Goal: Task Accomplishment & Management: Manage account settings

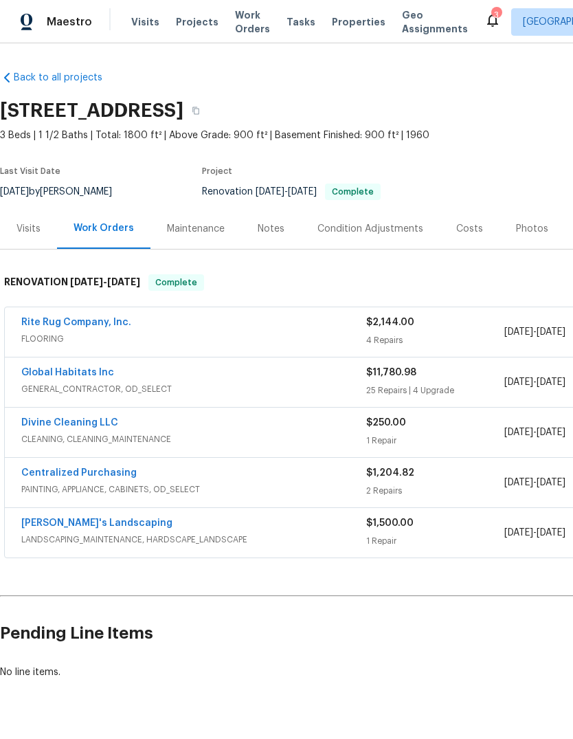
click at [60, 376] on link "Global Habitats Inc" at bounding box center [67, 373] width 93 height 10
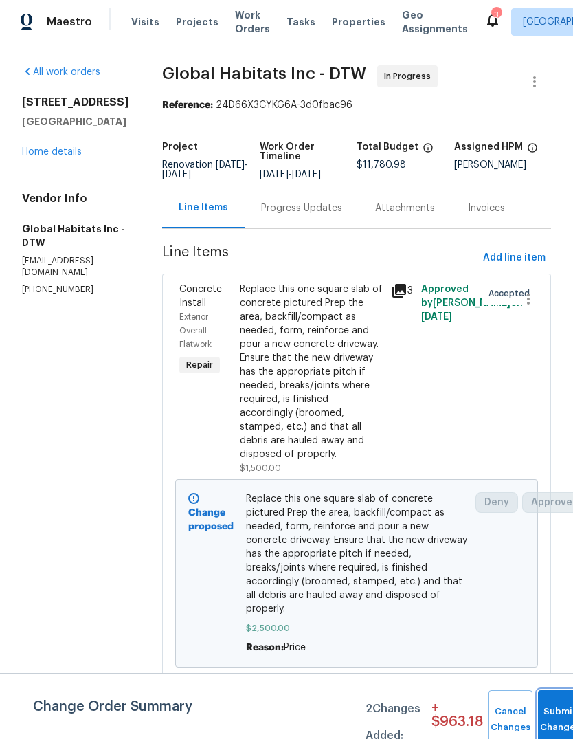
click at [544, 713] on button "Submit Changes" at bounding box center [560, 719] width 44 height 59
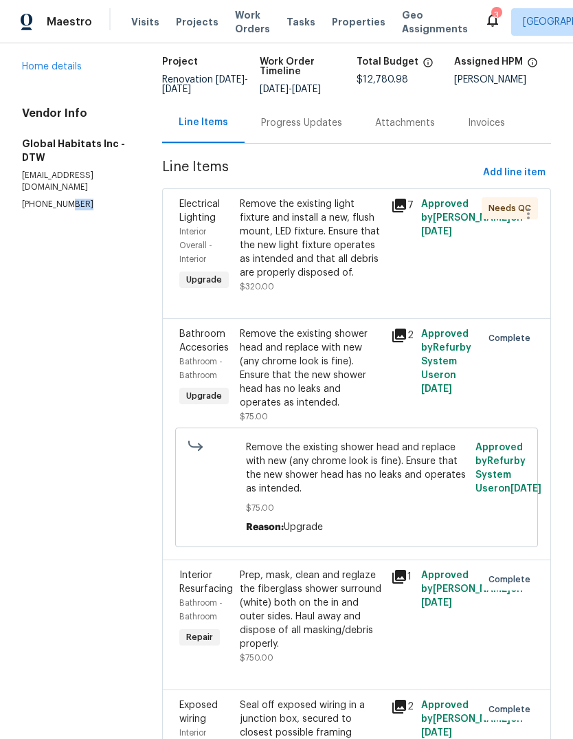
scroll to position [55, 0]
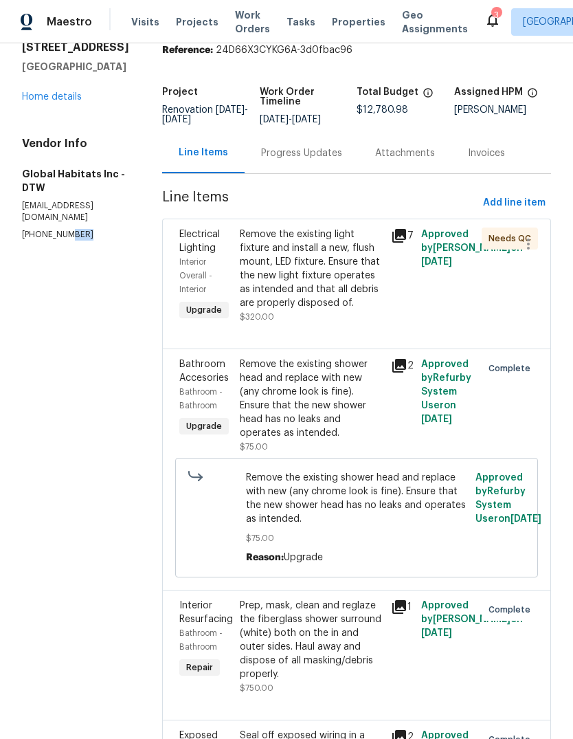
click at [260, 261] on div "Remove the existing light fixture and install a new, flush mount, LED fixture. …" at bounding box center [311, 269] width 143 height 82
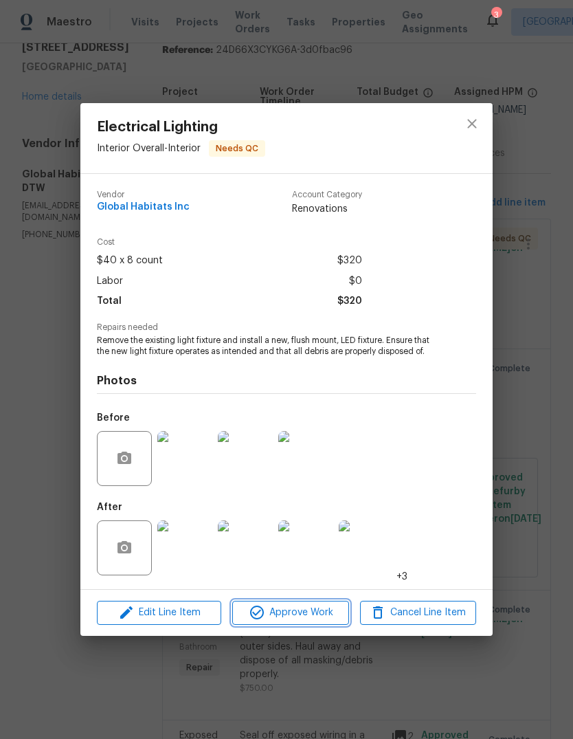
click at [266, 611] on span "Approve Work" at bounding box center [290, 612] width 108 height 17
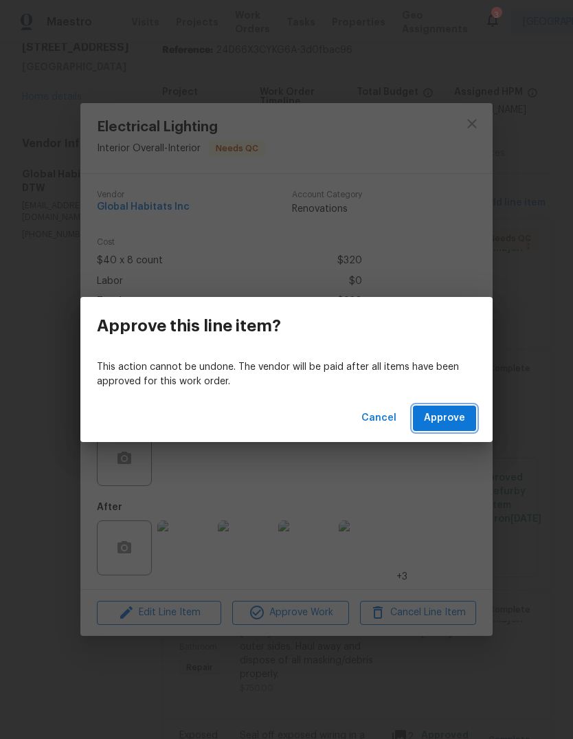
click at [417, 415] on button "Approve" at bounding box center [444, 418] width 63 height 25
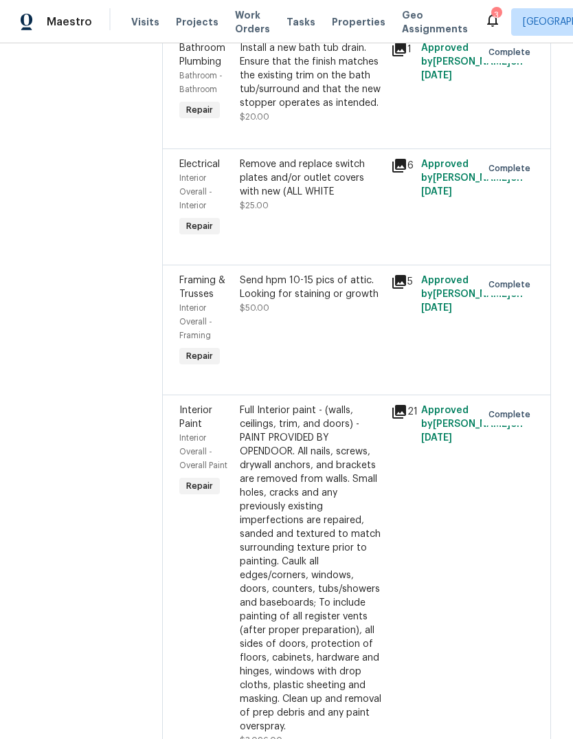
scroll to position [2703, 0]
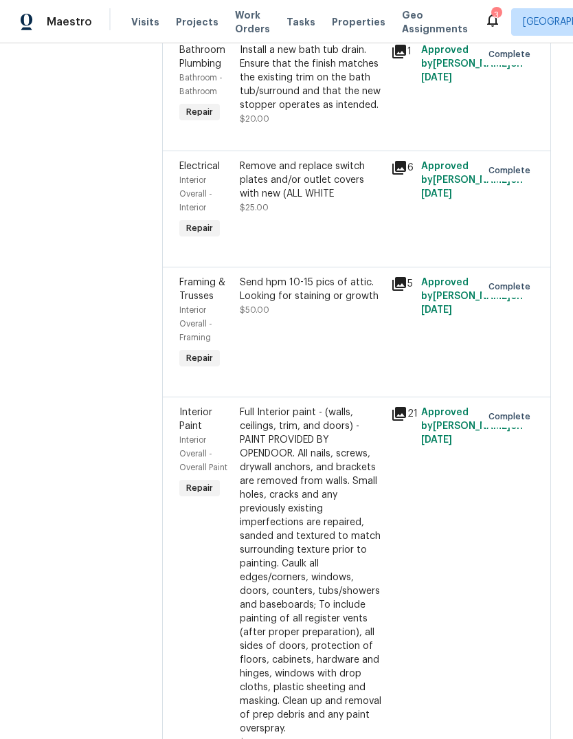
click at [391, 276] on icon at bounding box center [399, 284] width 16 height 16
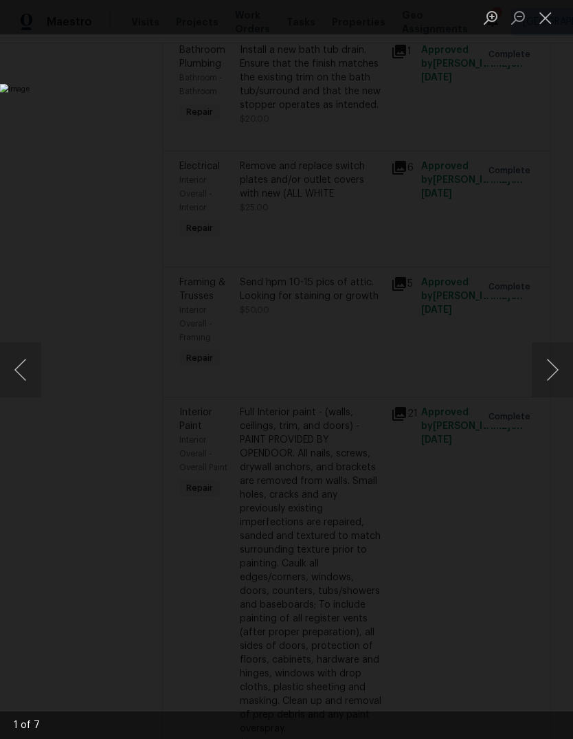
click at [532, 366] on button "Next image" at bounding box center [552, 369] width 41 height 55
click at [555, 370] on button "Next image" at bounding box center [552, 369] width 41 height 55
click at [547, 373] on button "Next image" at bounding box center [552, 369] width 41 height 55
click at [450, 341] on img "Lightbox" at bounding box center [222, 370] width 456 height 588
click at [545, 370] on button "Next image" at bounding box center [552, 369] width 41 height 55
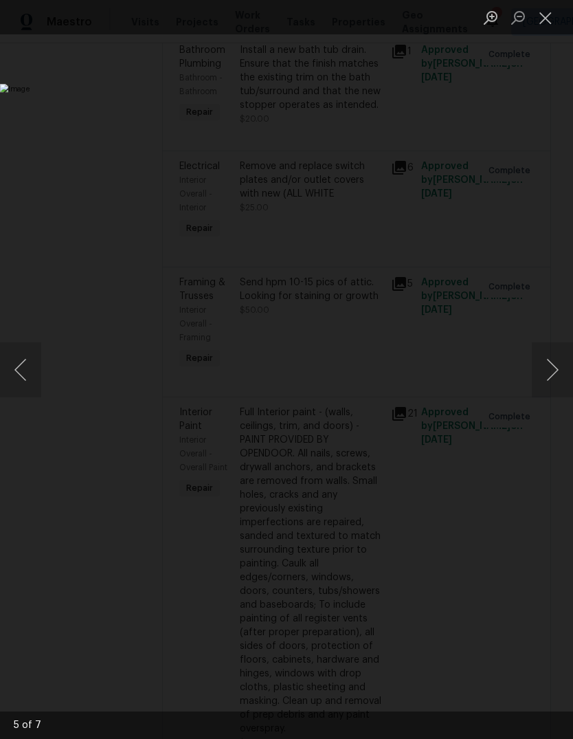
click at [535, 376] on button "Next image" at bounding box center [552, 369] width 41 height 55
click at [539, 385] on button "Next image" at bounding box center [552, 369] width 41 height 55
click at [544, 358] on button "Next image" at bounding box center [552, 369] width 41 height 55
click at [547, 361] on button "Next image" at bounding box center [552, 369] width 41 height 55
click at [538, 359] on button "Next image" at bounding box center [552, 369] width 41 height 55
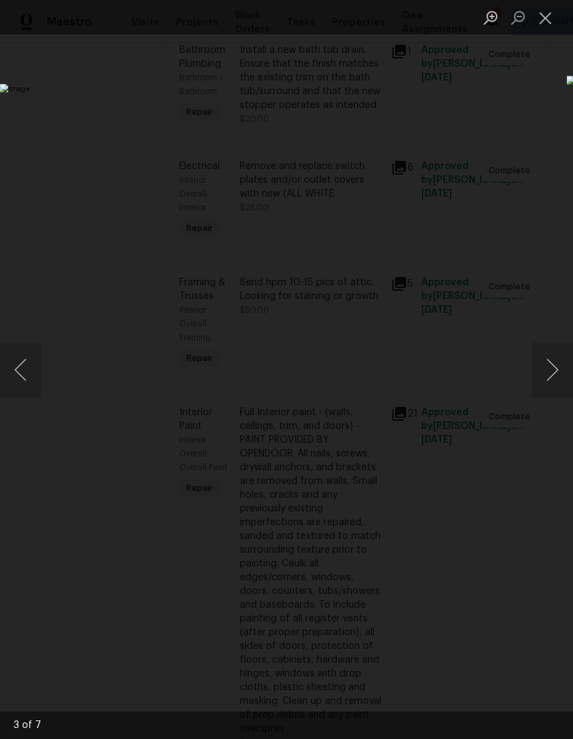
click at [443, 357] on img "Lightbox" at bounding box center [221, 369] width 443 height 571
click at [540, 358] on button "Next image" at bounding box center [552, 369] width 41 height 55
click at [539, 354] on button "Next image" at bounding box center [552, 369] width 41 height 55
click at [540, 24] on button "Close lightbox" at bounding box center [545, 17] width 27 height 24
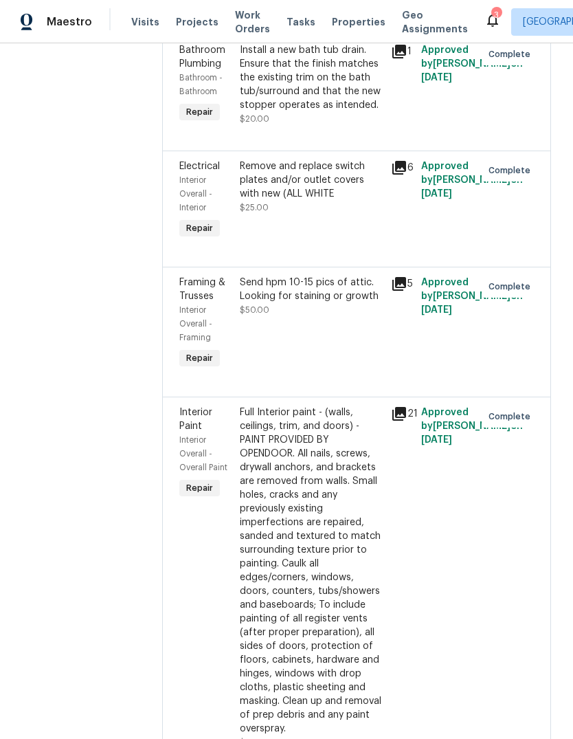
click at [333, 27] on span "Properties" at bounding box center [359, 22] width 54 height 14
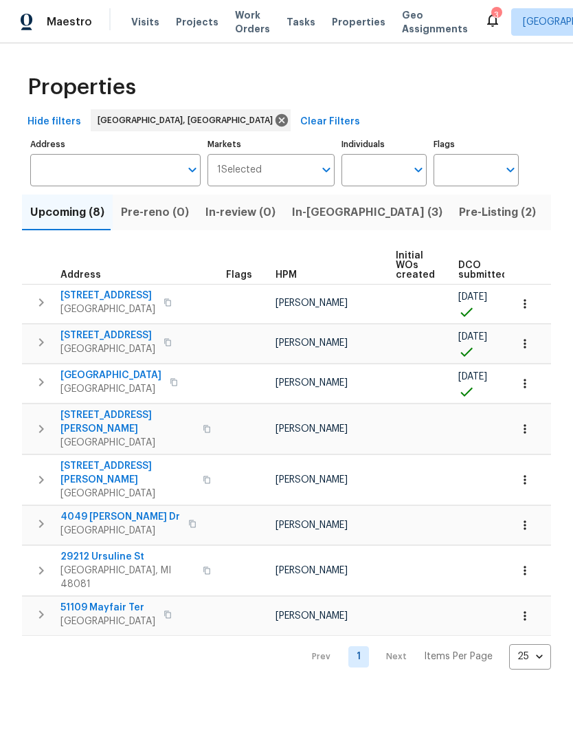
click at [459, 215] on span "Pre-Listing (2)" at bounding box center [497, 212] width 77 height 19
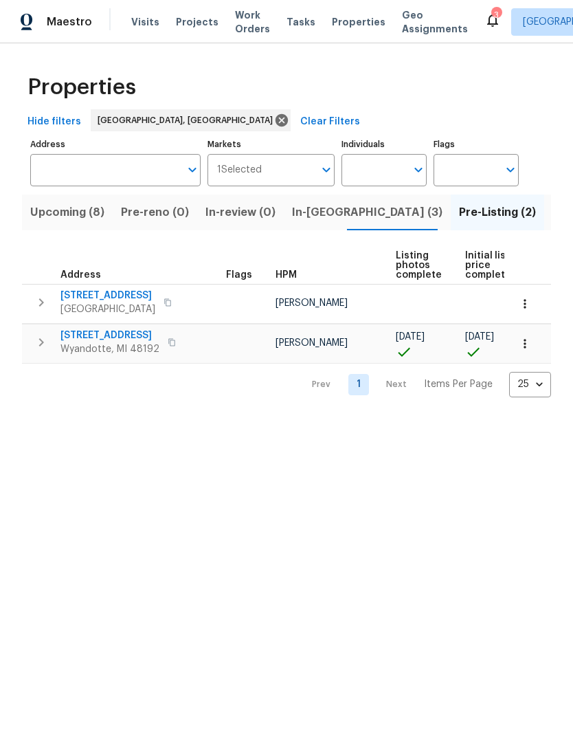
click at [96, 300] on span "14164 Bainbridge St" at bounding box center [107, 296] width 95 height 14
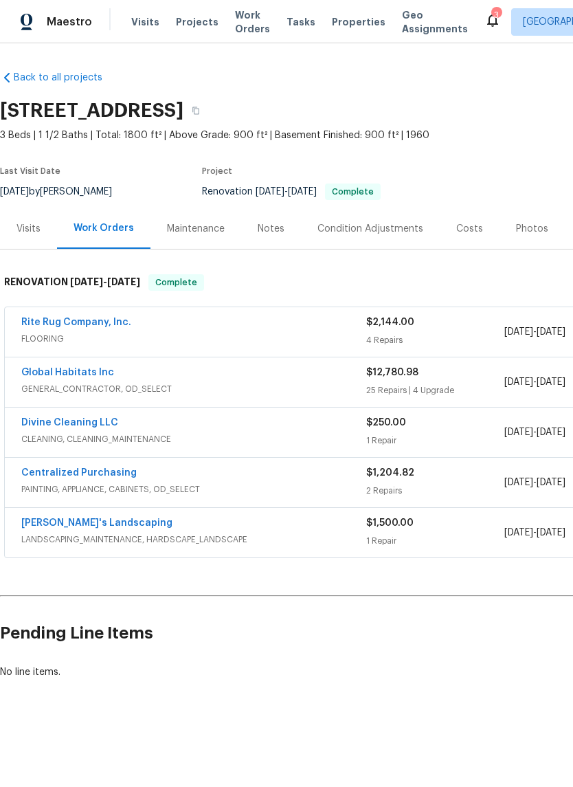
click at [71, 369] on link "Global Habitats Inc" at bounding box center [67, 373] width 93 height 10
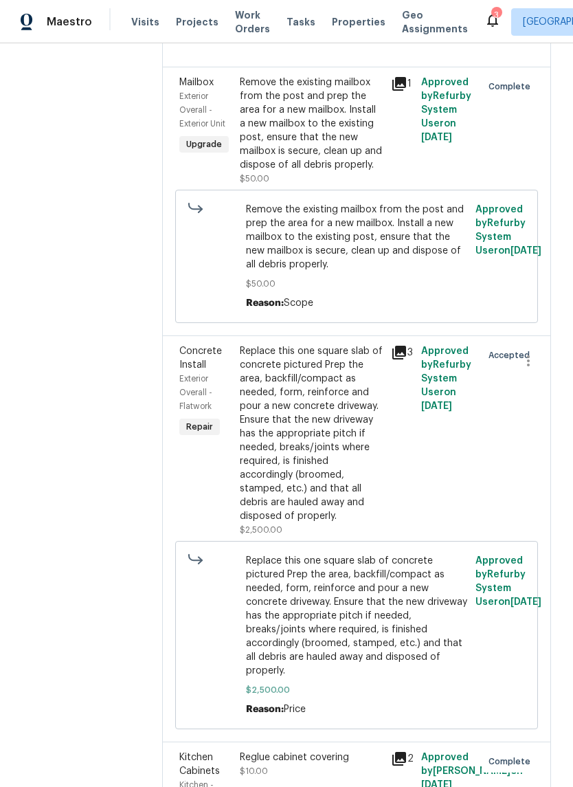
scroll to position [4244, 0]
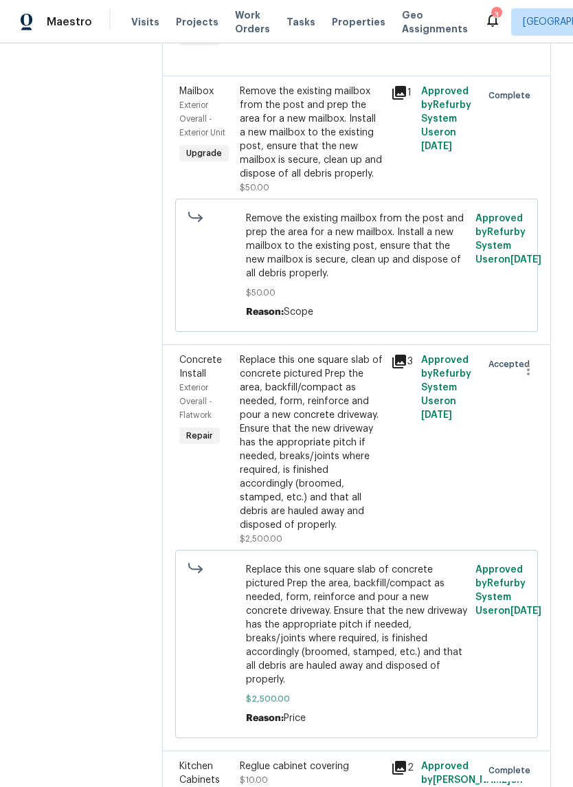
click at [241, 353] on div "Replace this one square slab of concrete pictured Prep the area, backfill/compa…" at bounding box center [311, 442] width 143 height 179
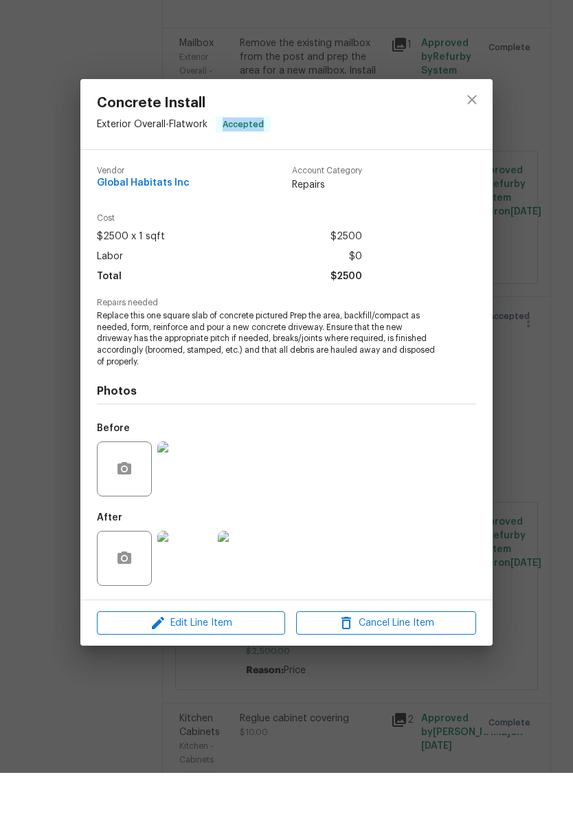
scroll to position [0, 0]
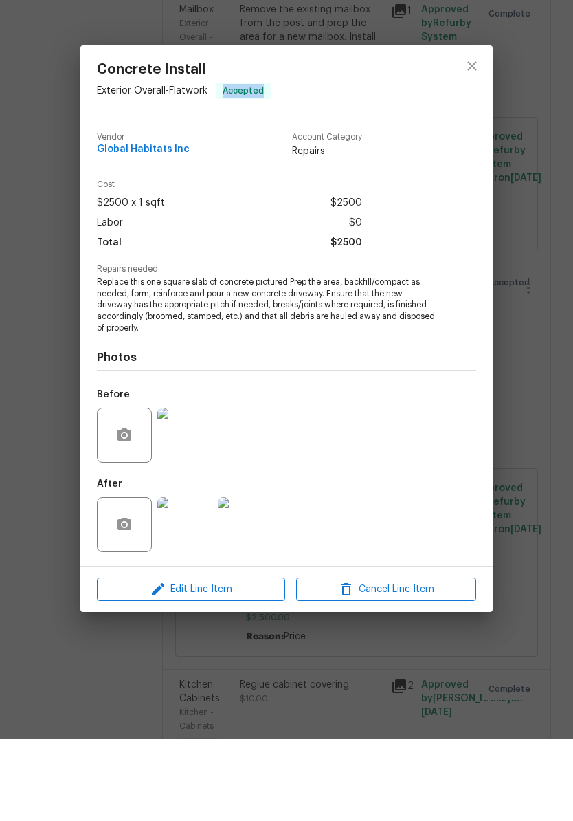
click at [42, 730] on div "Concrete Install Exterior Overall - Flatwork Accepted Vendor Global Habitats In…" at bounding box center [286, 410] width 573 height 821
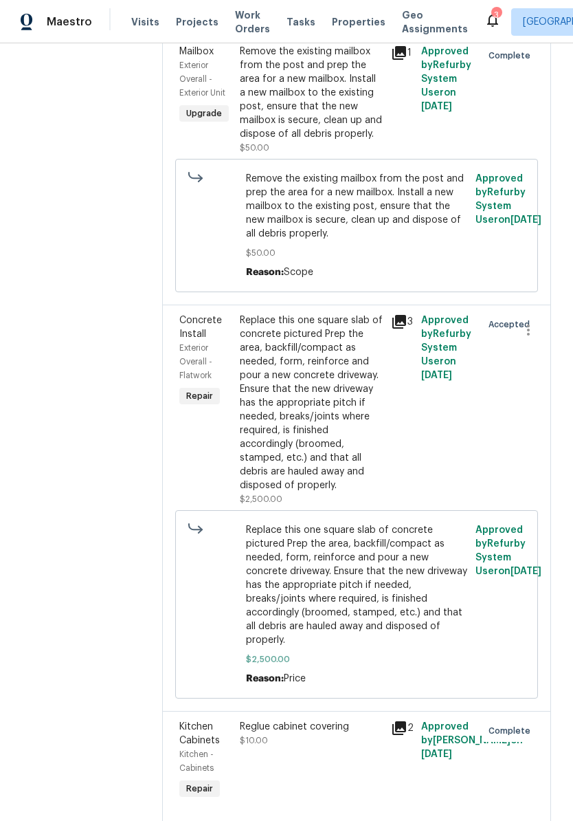
scroll to position [4280, 0]
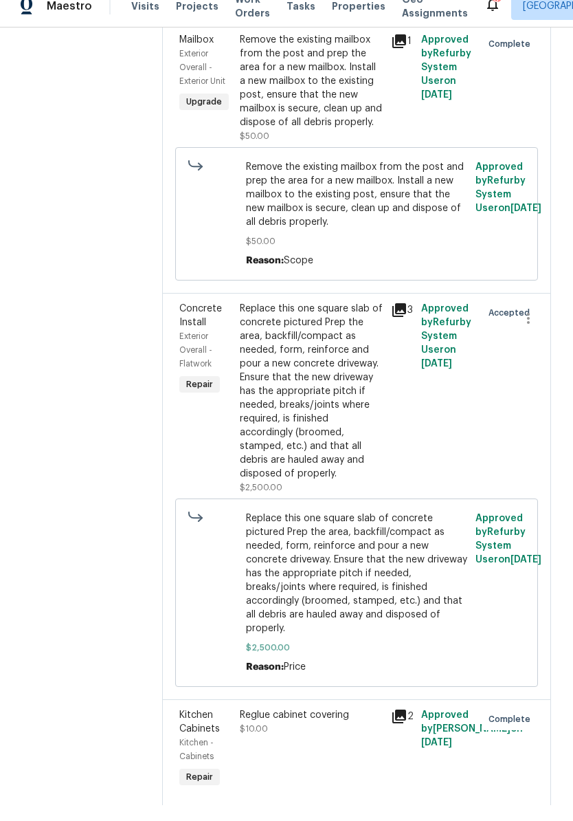
click at [357, 318] on div "Replace this one square slab of concrete pictured Prep the area, backfill/compa…" at bounding box center [311, 407] width 143 height 179
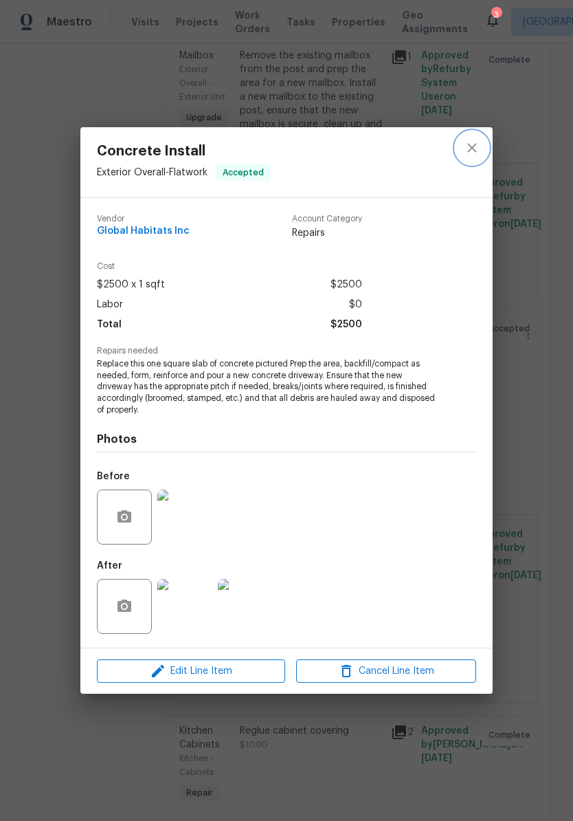
click at [474, 148] on icon "close" at bounding box center [471, 147] width 9 height 9
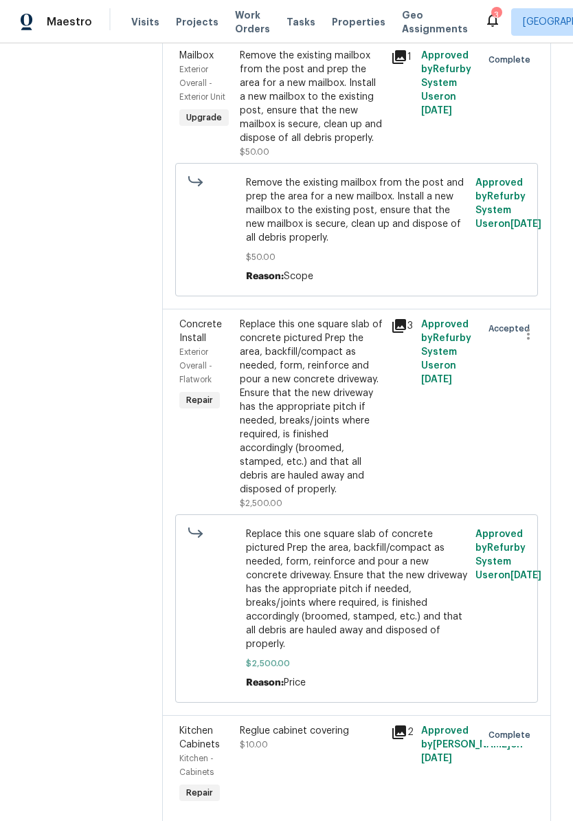
click at [434, 527] on span "Replace this one square slab of concrete pictured Prep the area, backfill/compa…" at bounding box center [357, 589] width 222 height 124
click at [419, 527] on span "Replace this one square slab of concrete pictured Prep the area, backfill/compa…" at bounding box center [357, 589] width 222 height 124
click at [436, 527] on span "Replace this one square slab of concrete pictured Prep the area, backfill/compa…" at bounding box center [357, 589] width 222 height 124
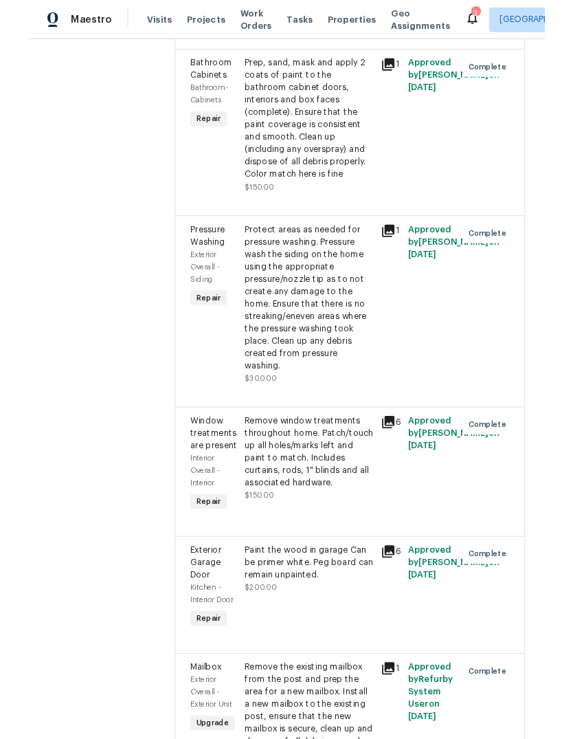
scroll to position [3593, 0]
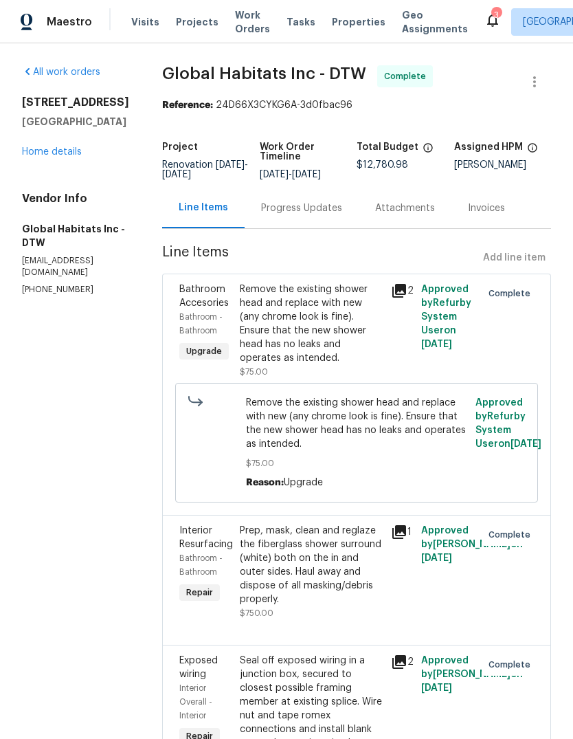
click at [78, 157] on link "Home details" at bounding box center [52, 152] width 60 height 10
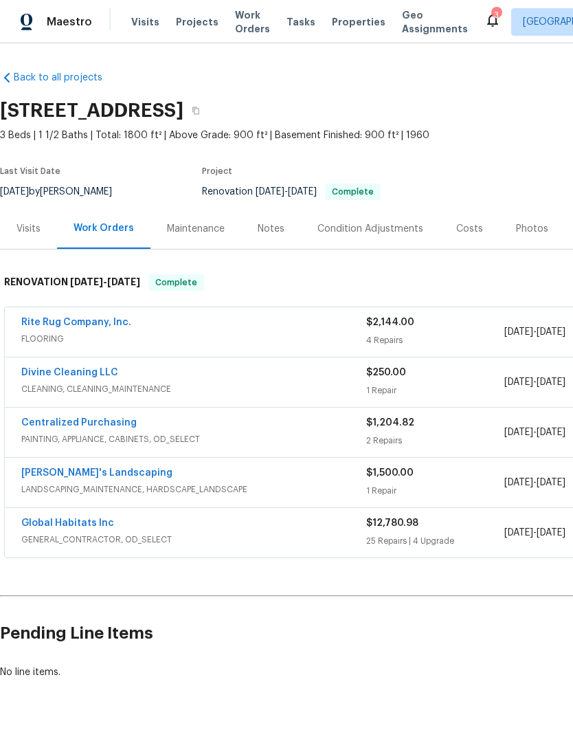
click at [69, 323] on link "Rite Rug Company, Inc." at bounding box center [76, 323] width 110 height 10
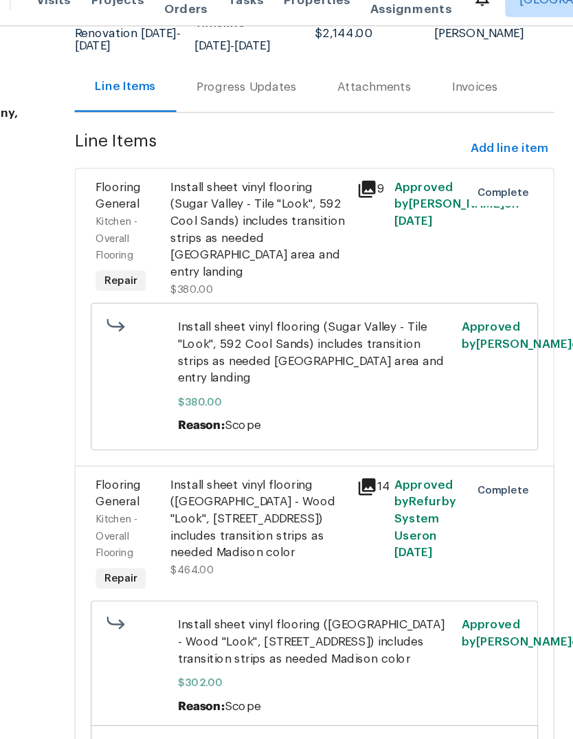
scroll to position [113, 0]
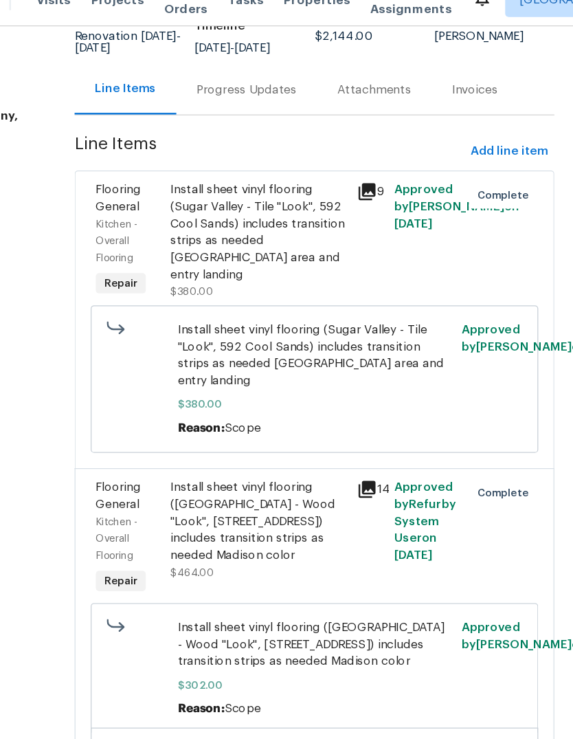
click at [261, 89] on div "Progress Updates" at bounding box center [301, 95] width 81 height 14
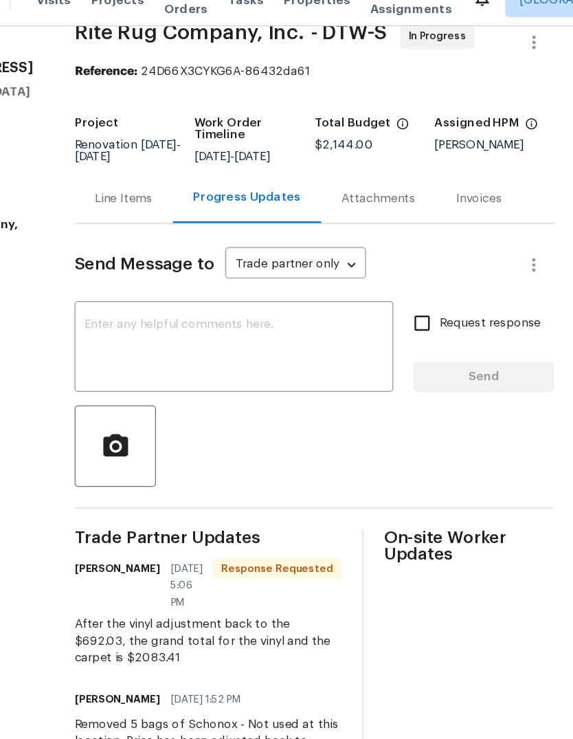
scroll to position [29, 0]
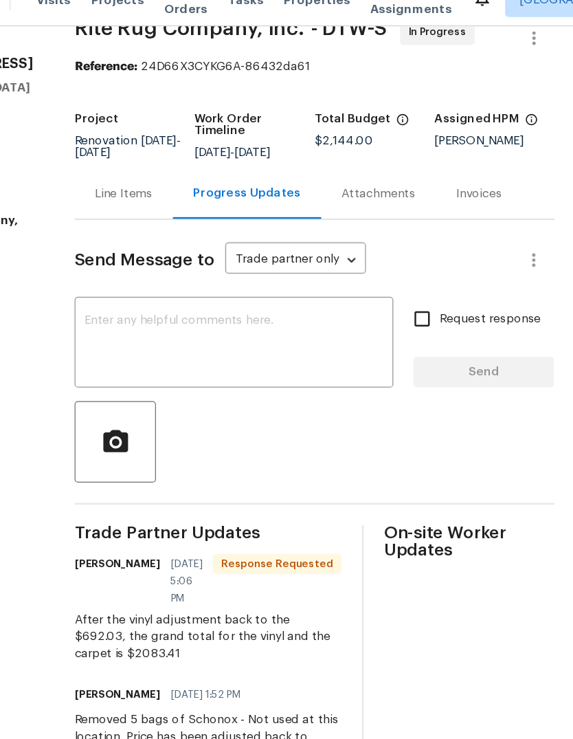
click at [179, 173] on div "Line Items" at bounding box center [202, 180] width 47 height 14
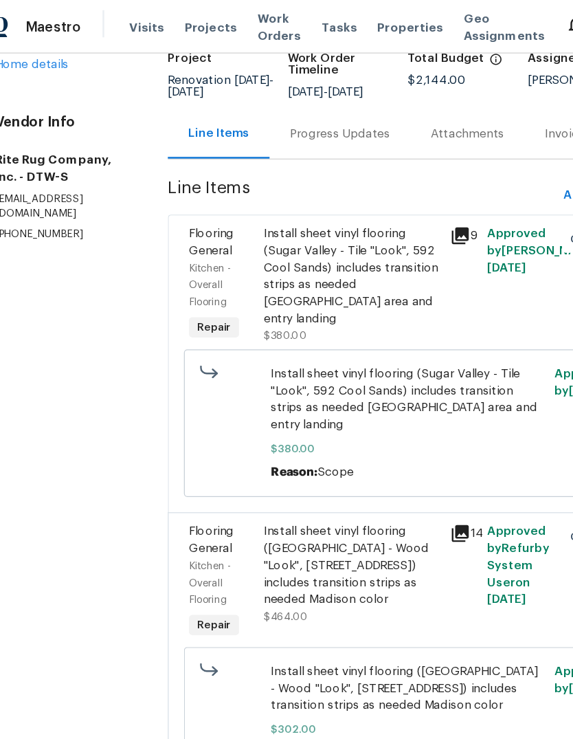
scroll to position [98, 0]
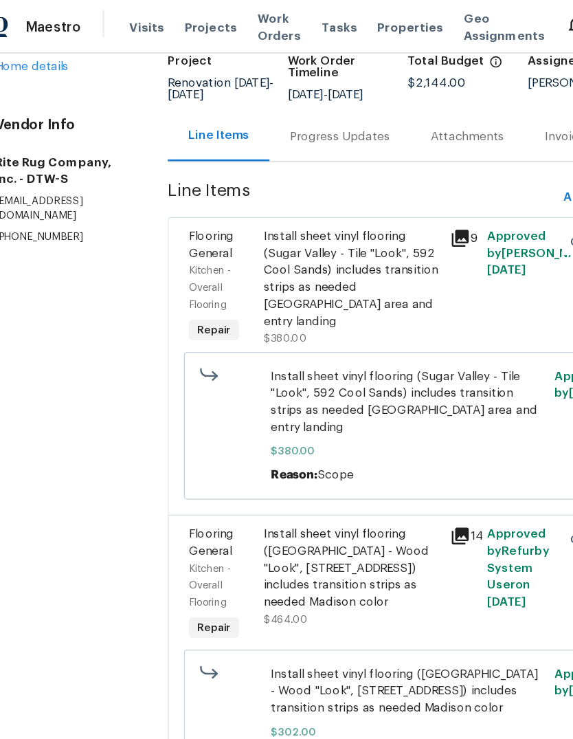
click at [313, 109] on div "Progress Updates" at bounding box center [302, 110] width 114 height 41
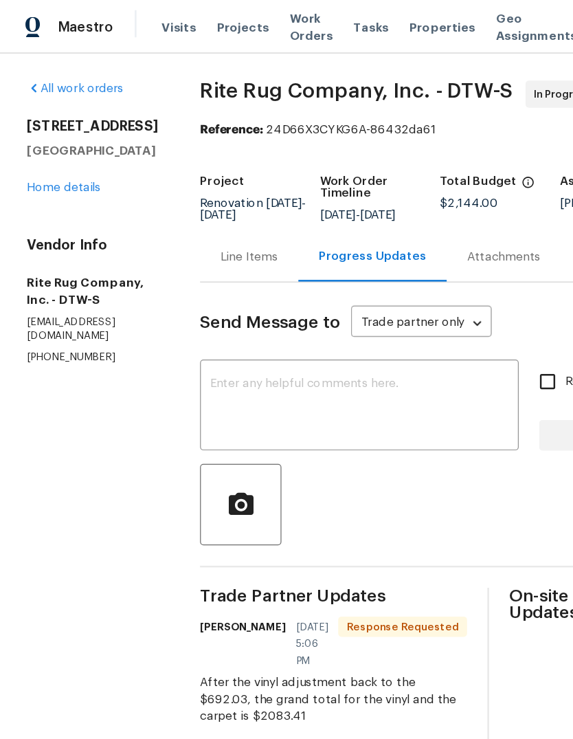
click at [213, 215] on div "Line Items" at bounding box center [202, 208] width 47 height 14
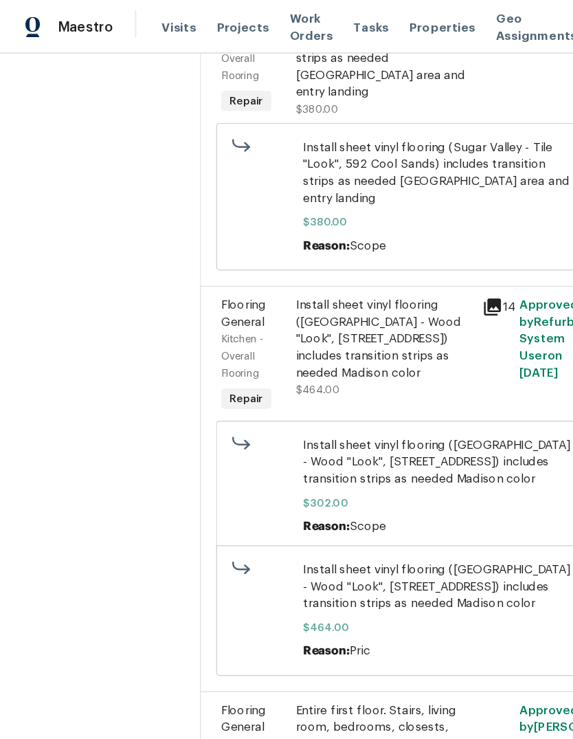
scroll to position [282, 0]
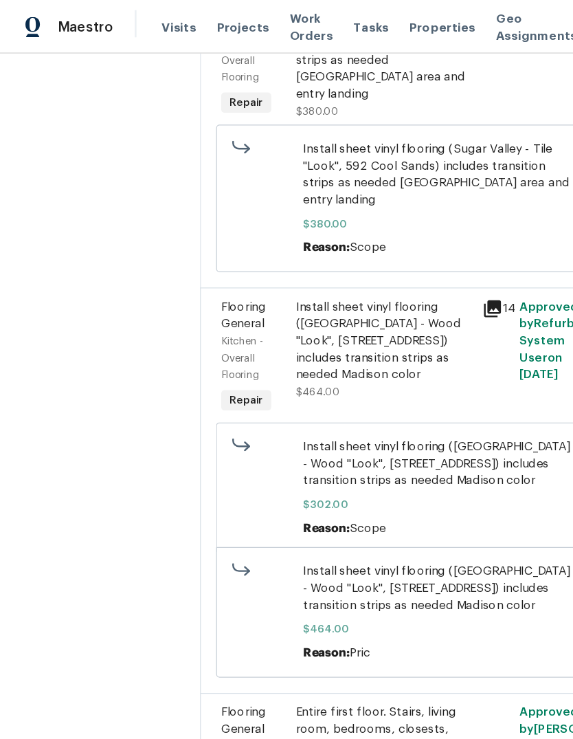
click at [300, 311] on div "Install sheet vinyl flooring (Sugar Valley - Wood "Look", 565 Beacon Hill) incl…" at bounding box center [311, 276] width 143 height 69
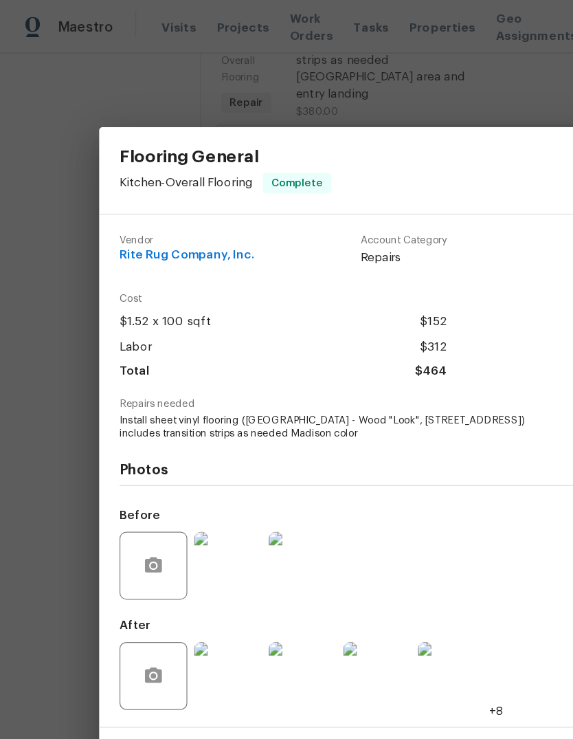
click at [322, 522] on img at bounding box center [305, 547] width 55 height 55
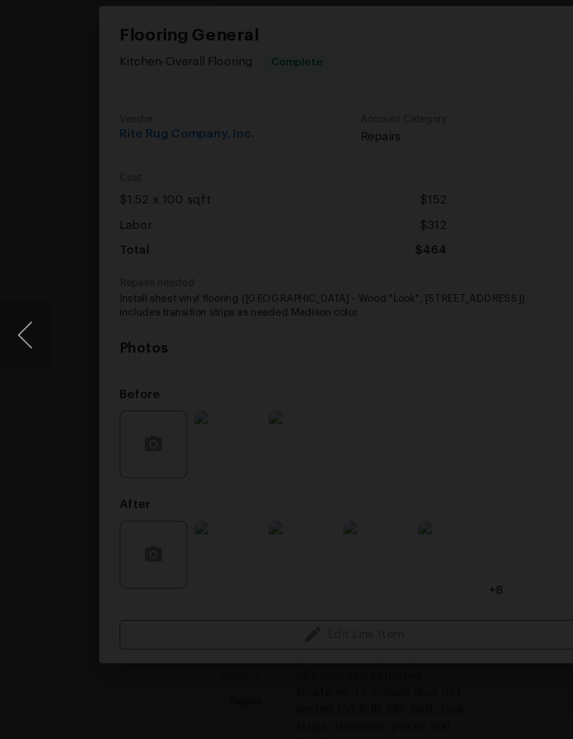
click at [386, 87] on img "Lightbox" at bounding box center [167, 369] width 439 height 565
click at [311, 264] on img "Lightbox" at bounding box center [149, 435] width 444 height 573
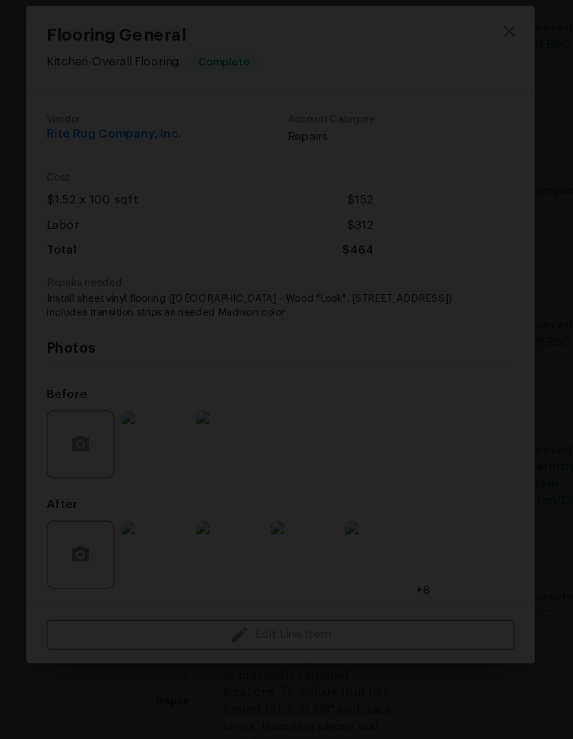
click at [273, 245] on img "Lightbox" at bounding box center [167, 369] width 439 height 565
click at [382, 158] on img "Lightbox" at bounding box center [167, 369] width 439 height 565
click at [376, 126] on img "Lightbox" at bounding box center [166, 370] width 435 height 562
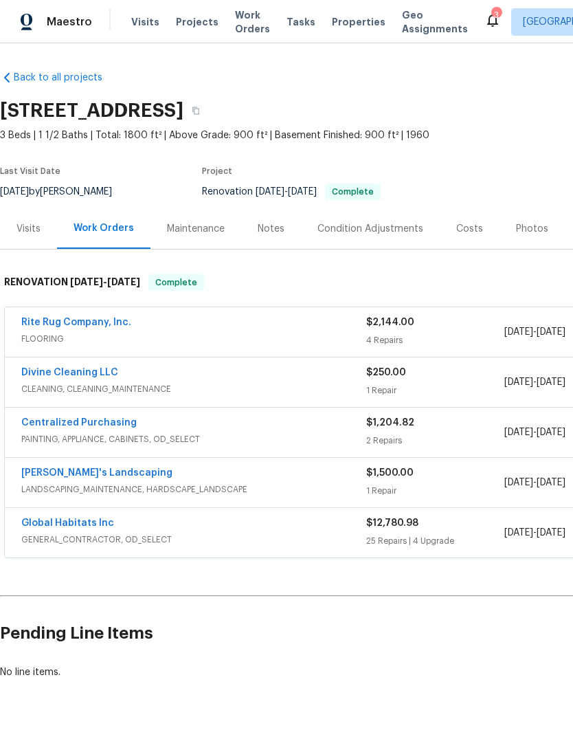
click at [96, 322] on link "Rite Rug Company, Inc." at bounding box center [76, 323] width 110 height 10
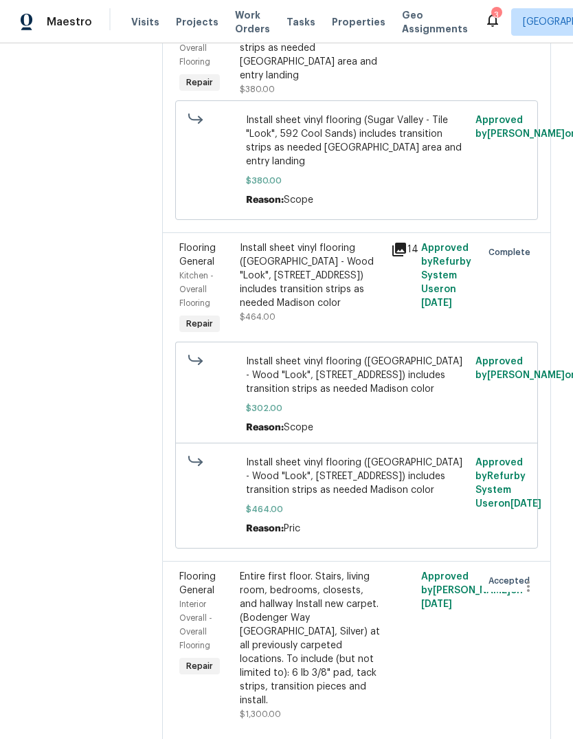
scroll to position [282, 0]
click at [321, 285] on div "Install sheet vinyl flooring (Sugar Valley - Wood "Look", 565 Beacon Hill) incl…" at bounding box center [311, 276] width 143 height 69
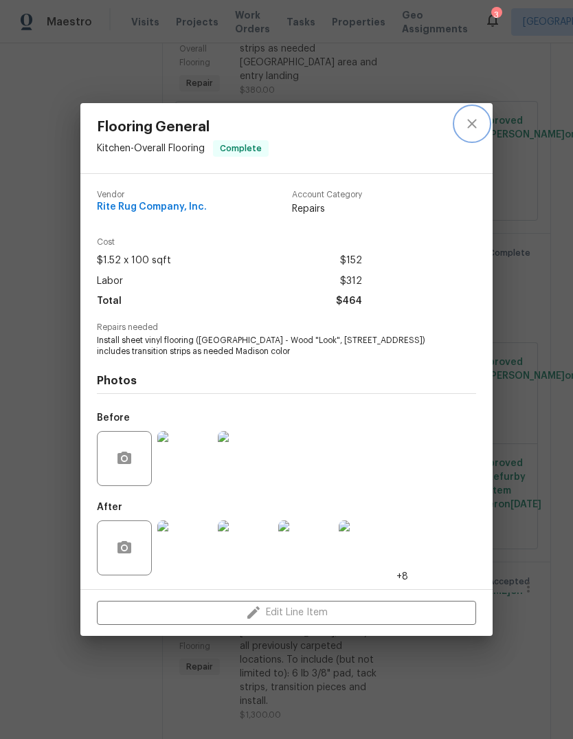
click at [471, 123] on icon "close" at bounding box center [472, 123] width 16 height 16
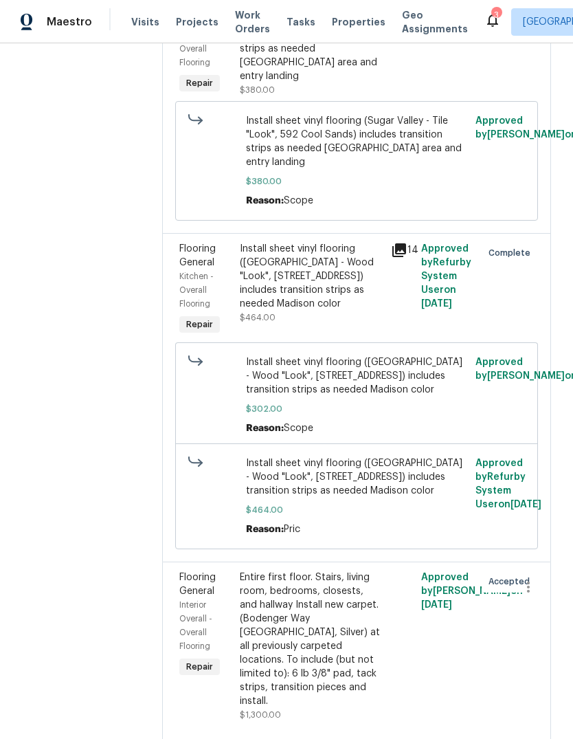
click at [315, 630] on div "Entire first floor. Stairs, living room, bedrooms, closests, and hallway Instal…" at bounding box center [311, 639] width 143 height 137
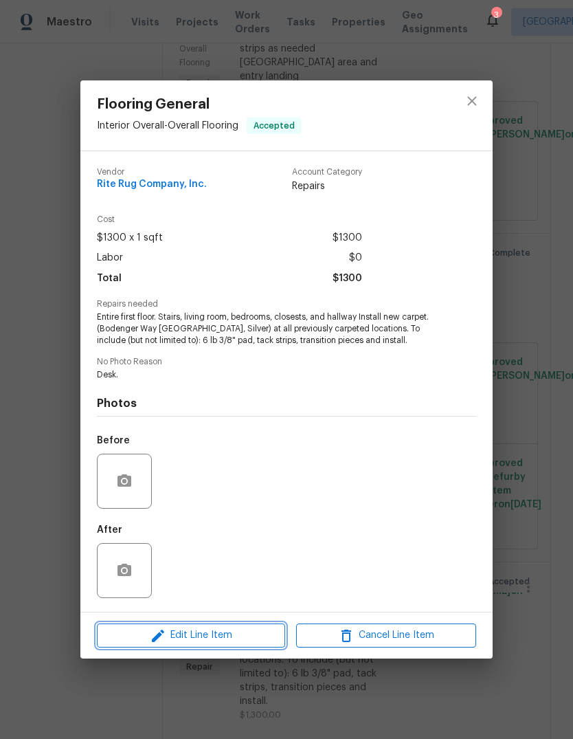
click at [245, 641] on span "Edit Line Item" at bounding box center [191, 635] width 180 height 17
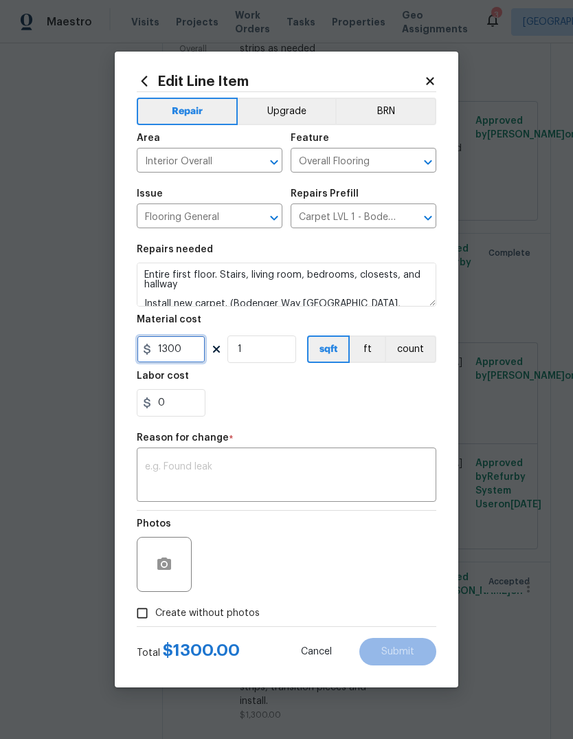
click at [184, 343] on input "1300" at bounding box center [171, 348] width 69 height 27
click at [181, 345] on input "1300" at bounding box center [171, 348] width 69 height 27
click at [180, 345] on input "1300" at bounding box center [171, 348] width 69 height 27
type input "1240"
click at [392, 403] on div "0" at bounding box center [287, 402] width 300 height 27
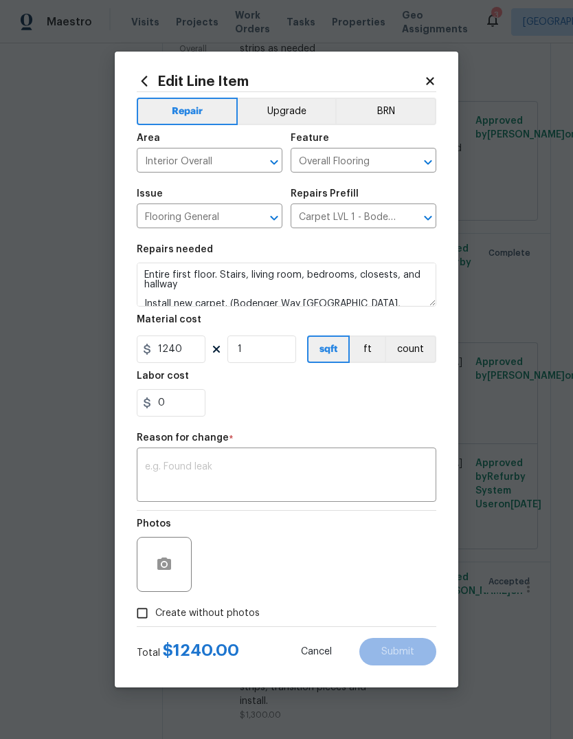
click at [322, 502] on div "x ​" at bounding box center [287, 476] width 300 height 51
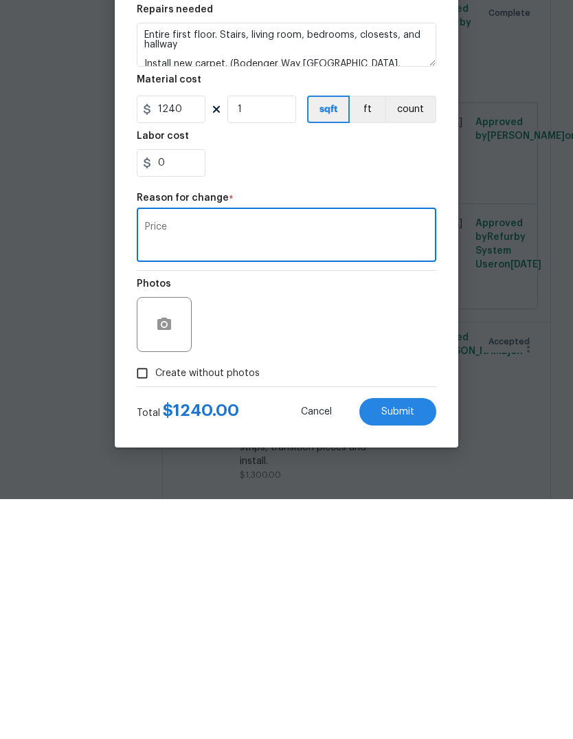
type textarea "Price"
click at [417, 638] on button "Submit" at bounding box center [397, 651] width 77 height 27
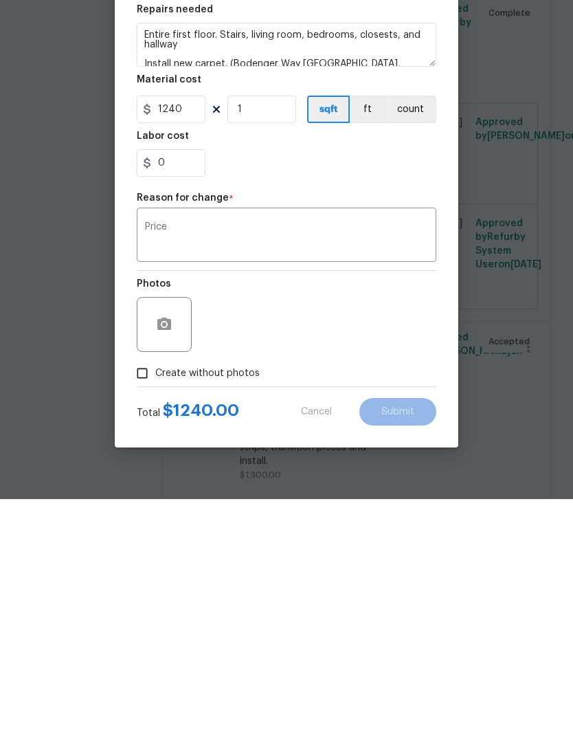
scroll to position [52, 0]
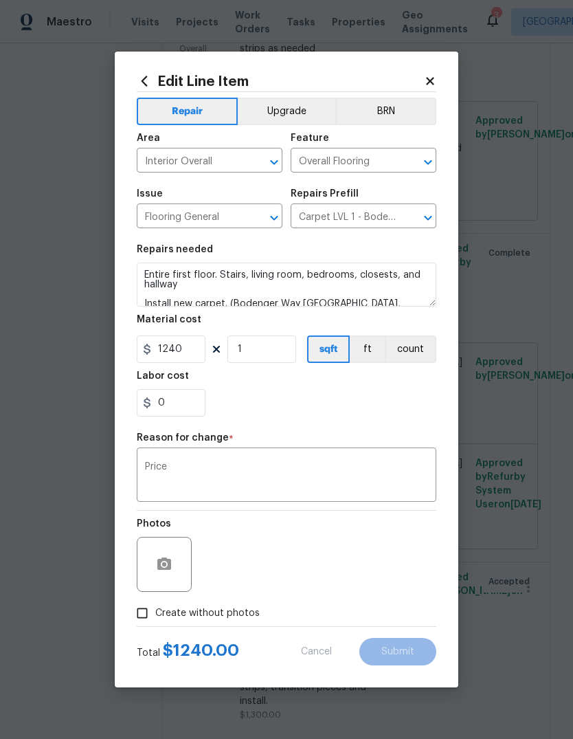
type input "1300"
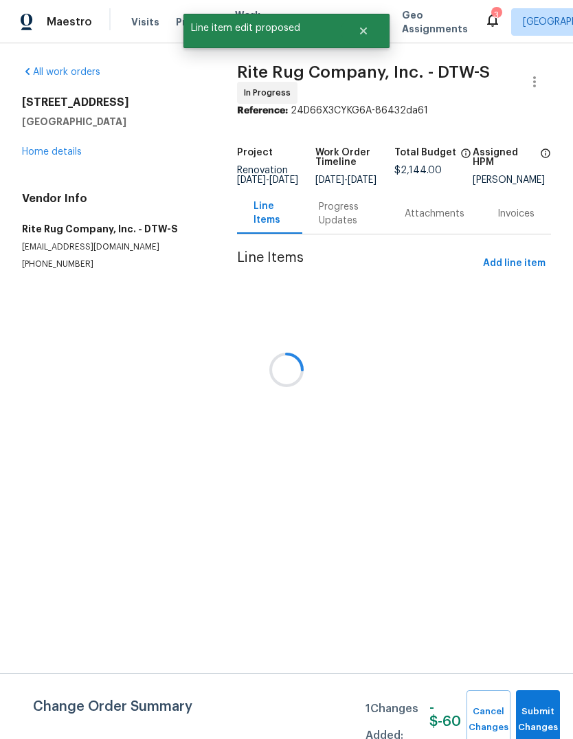
scroll to position [0, 0]
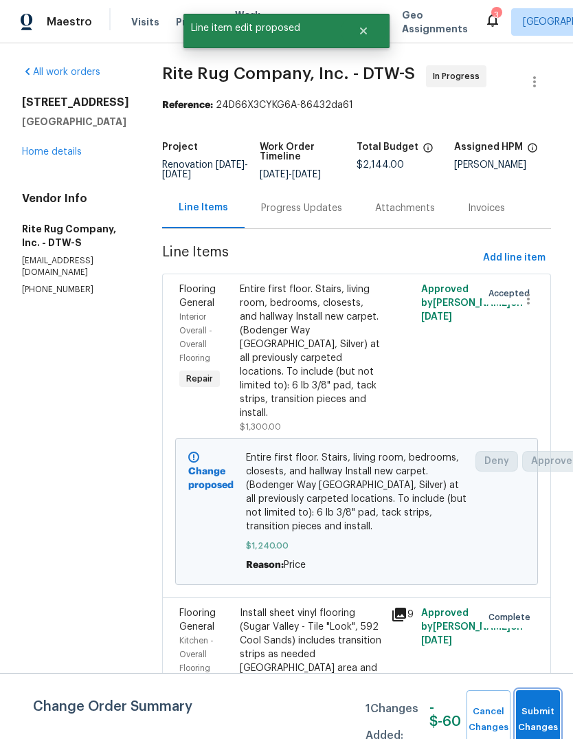
click at [527, 715] on button "Submit Changes" at bounding box center [538, 719] width 44 height 59
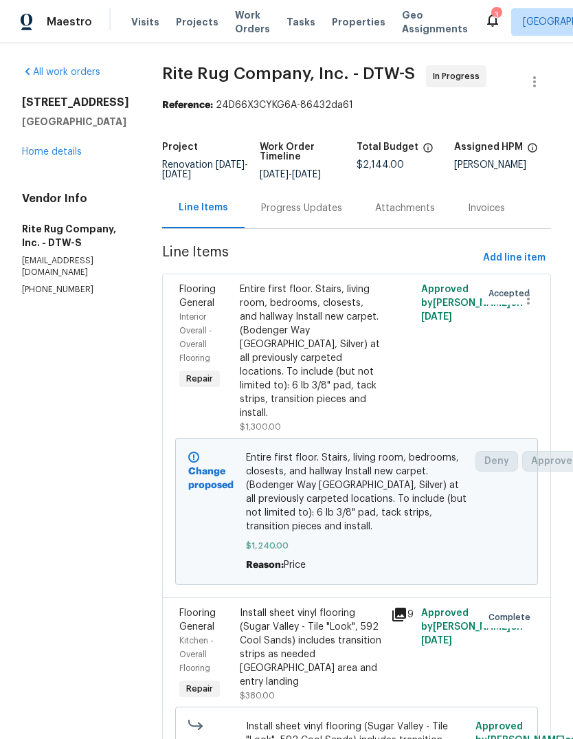
click at [336, 215] on div "Progress Updates" at bounding box center [301, 208] width 81 height 14
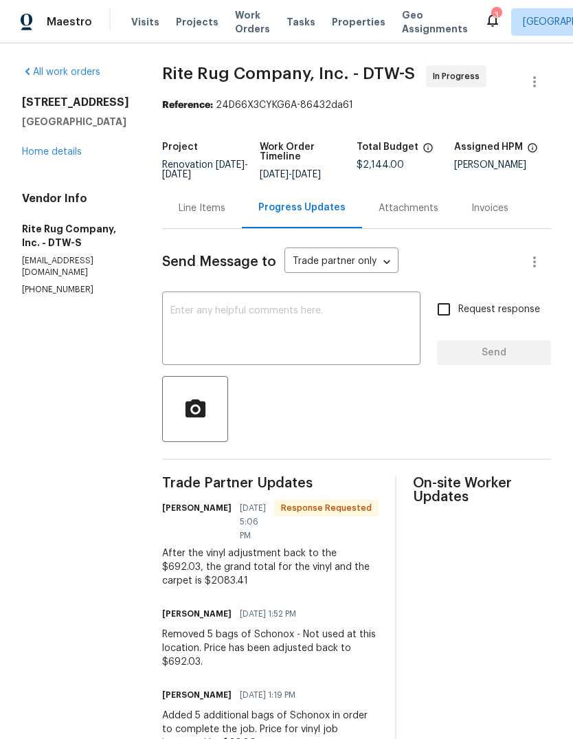
click at [223, 214] on div "Line Items" at bounding box center [202, 208] width 47 height 14
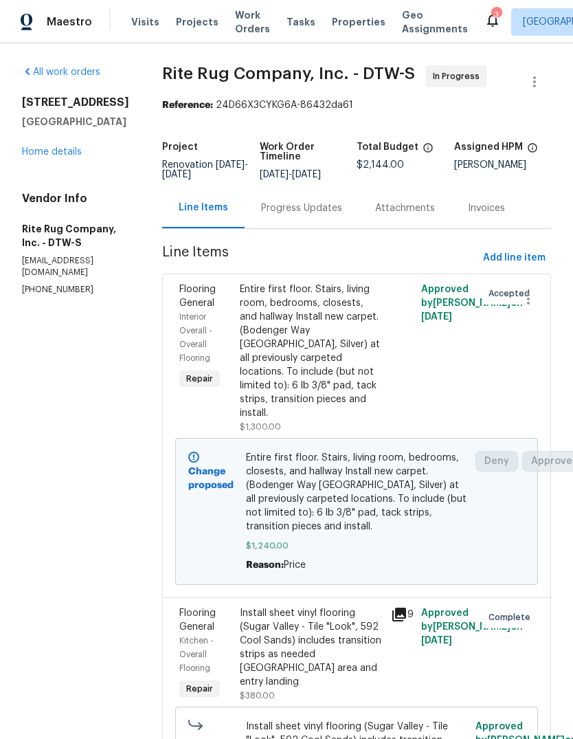
click at [49, 150] on link "Home details" at bounding box center [52, 152] width 60 height 10
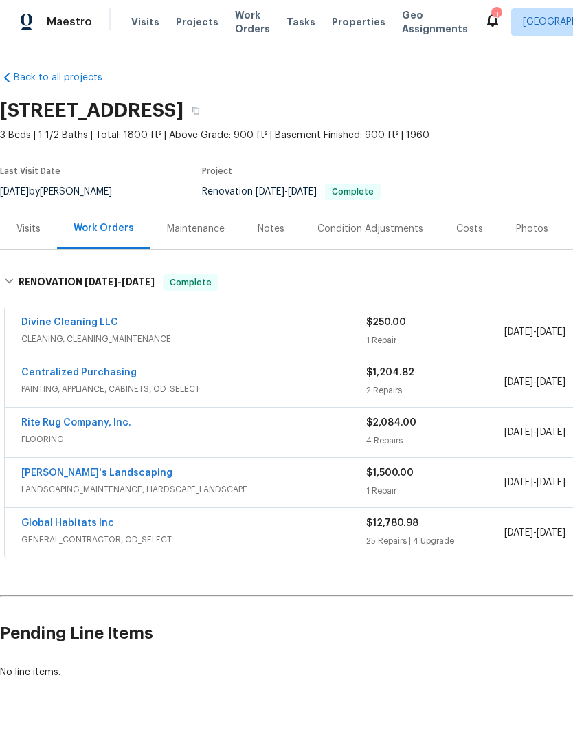
scroll to position [0, -1]
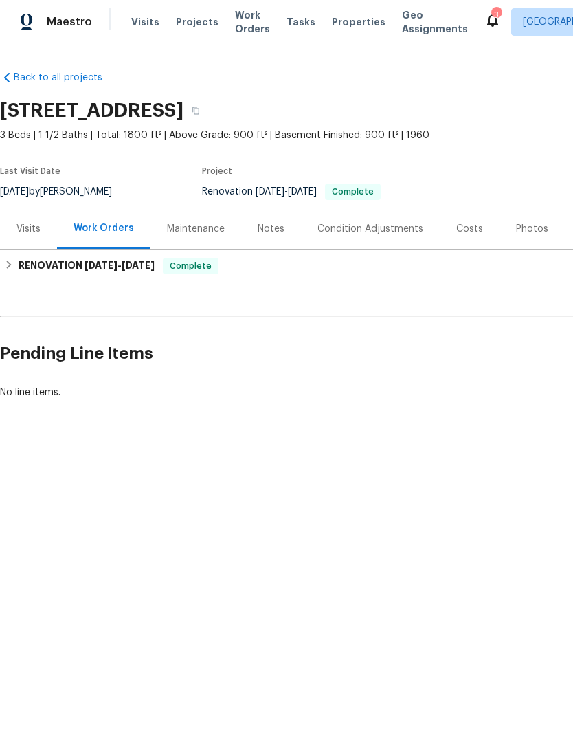
click at [485, 14] on icon at bounding box center [493, 20] width 16 height 16
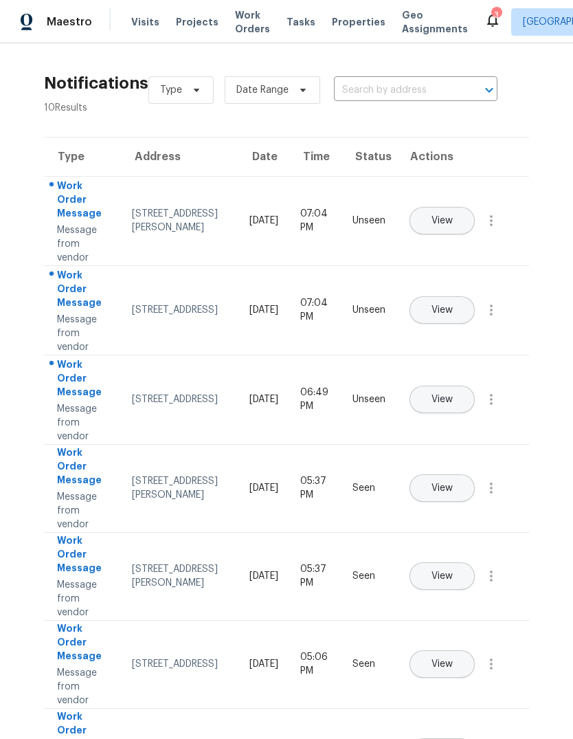
click at [453, 395] on span "View" at bounding box center [442, 400] width 21 height 10
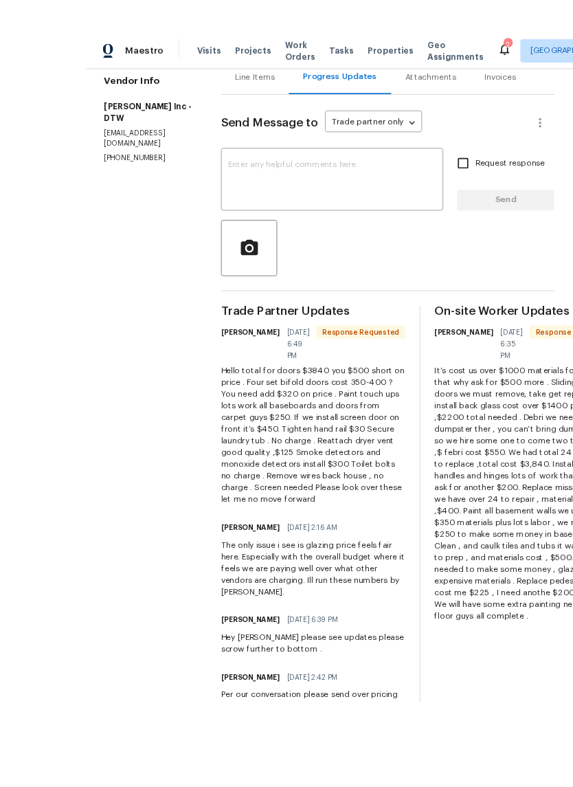
scroll to position [3, 0]
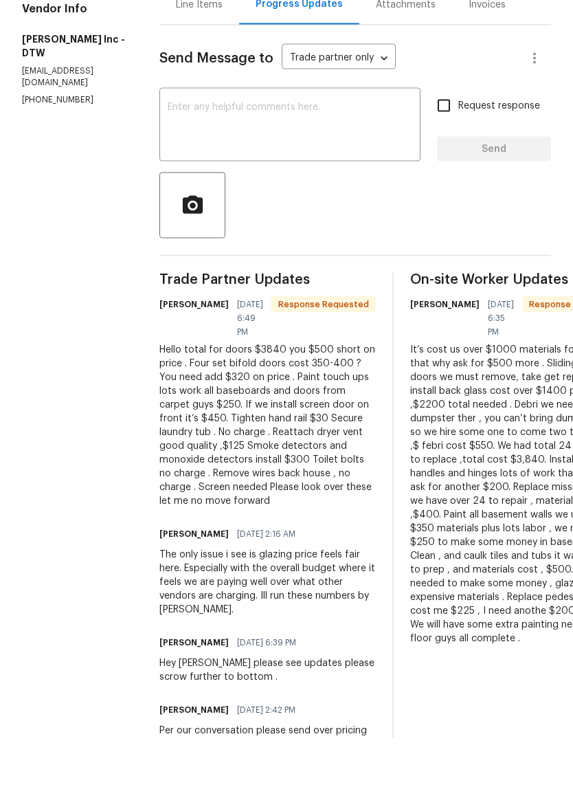
click at [476, 321] on span "On-site Worker Updates" at bounding box center [518, 328] width 217 height 14
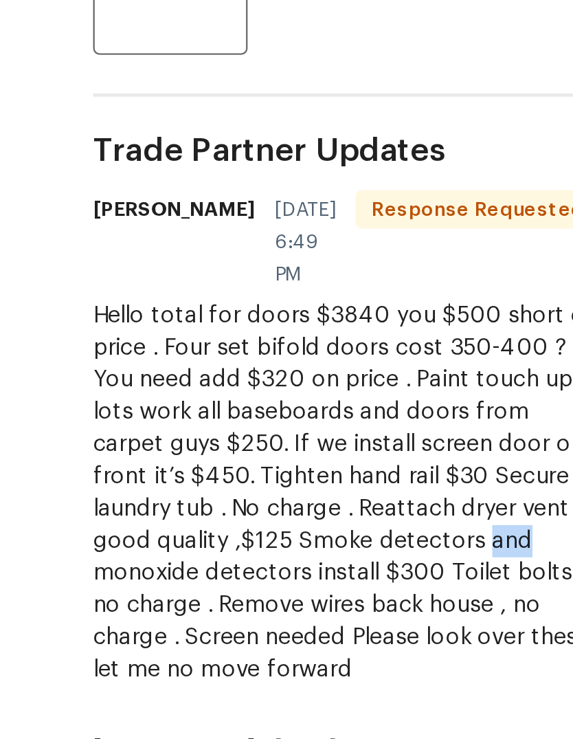
scroll to position [54, 0]
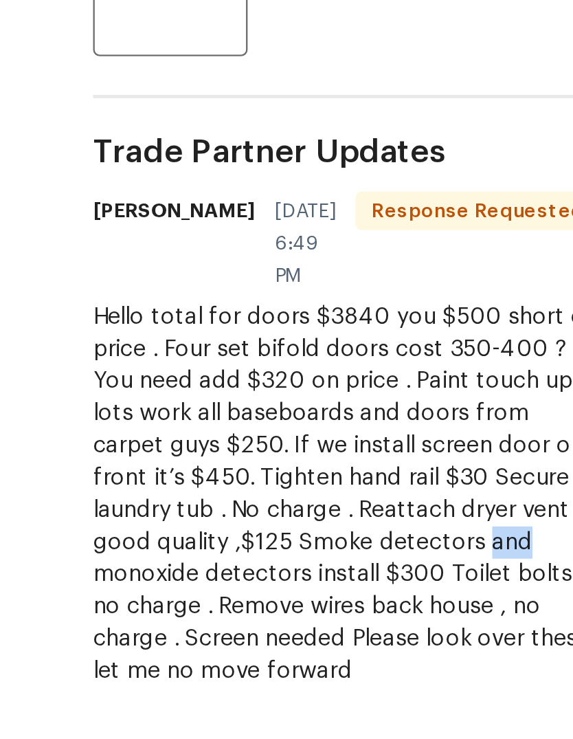
click at [224, 493] on div "Hello total for doors $3840 you $500 short on price . Four set bifold doors cos…" at bounding box center [267, 575] width 217 height 165
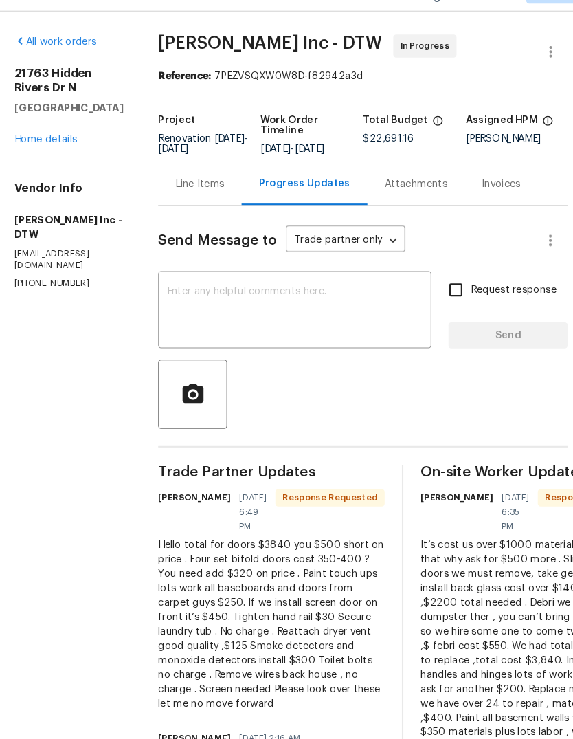
scroll to position [0, 0]
click at [197, 201] on div "Line Items" at bounding box center [199, 208] width 47 height 14
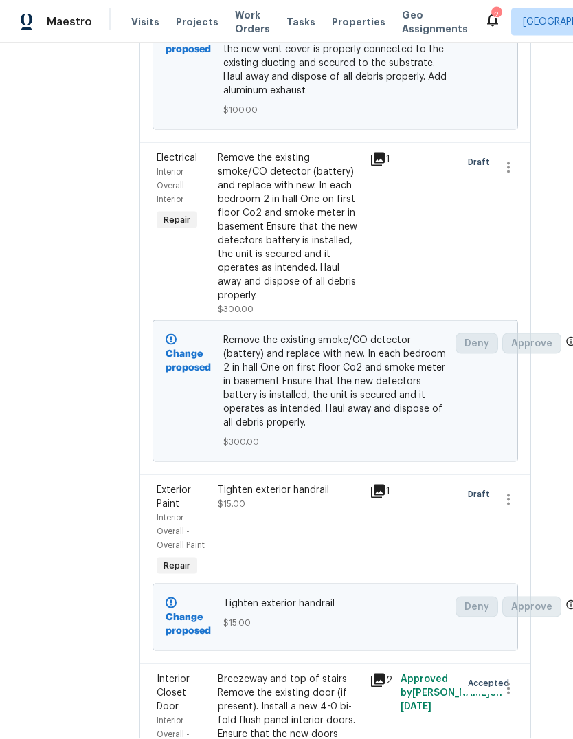
scroll to position [1426, 20]
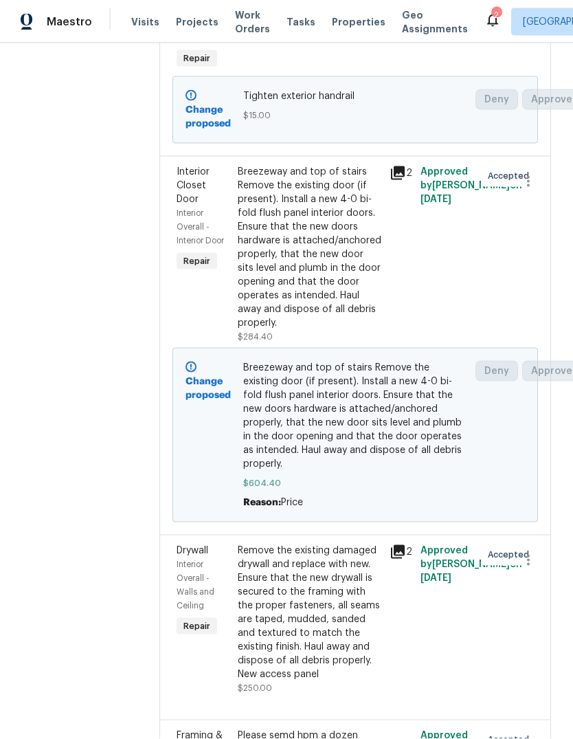
scroll to position [1808, 0]
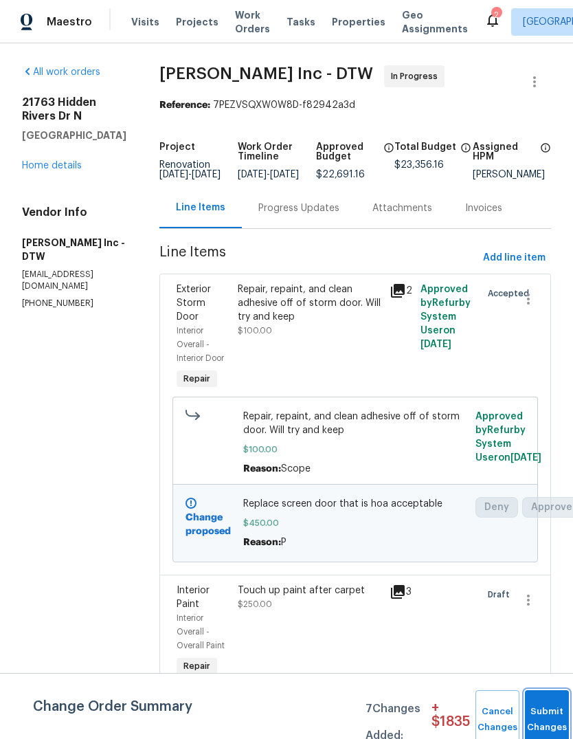
click at [538, 708] on button "Submit Changes" at bounding box center [547, 719] width 44 height 59
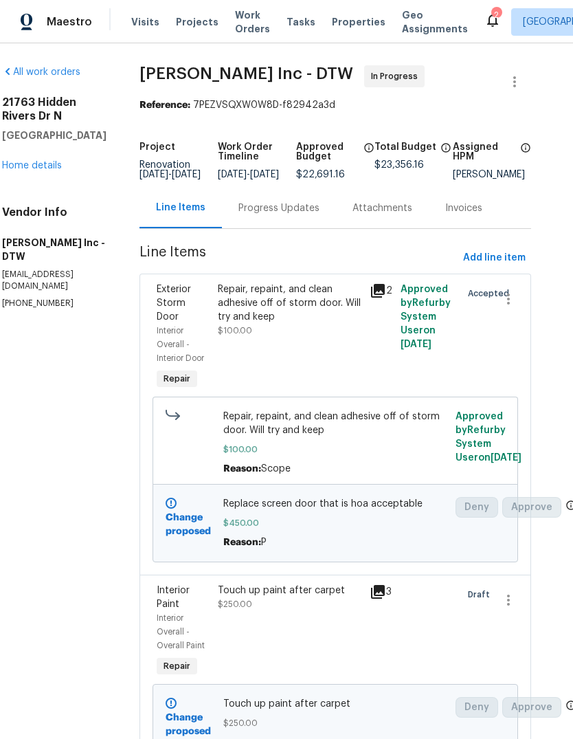
scroll to position [0, 20]
click at [485, 12] on icon at bounding box center [493, 20] width 16 height 16
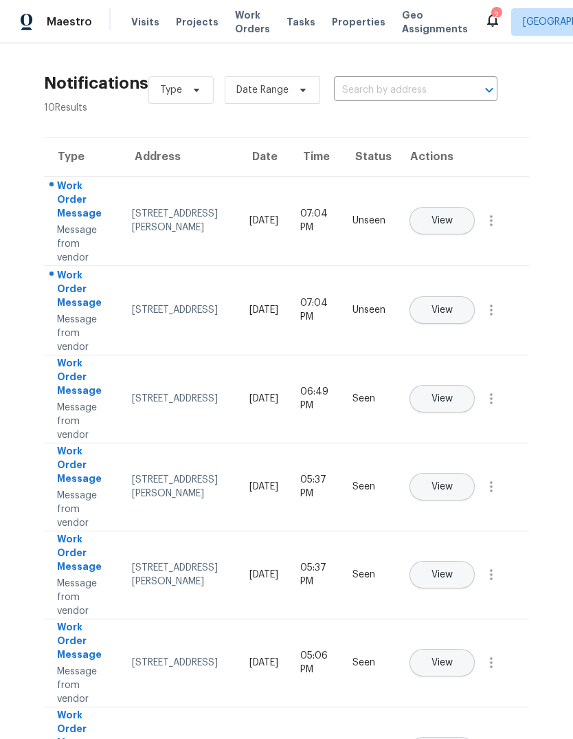
click at [475, 296] on button "View" at bounding box center [442, 309] width 65 height 27
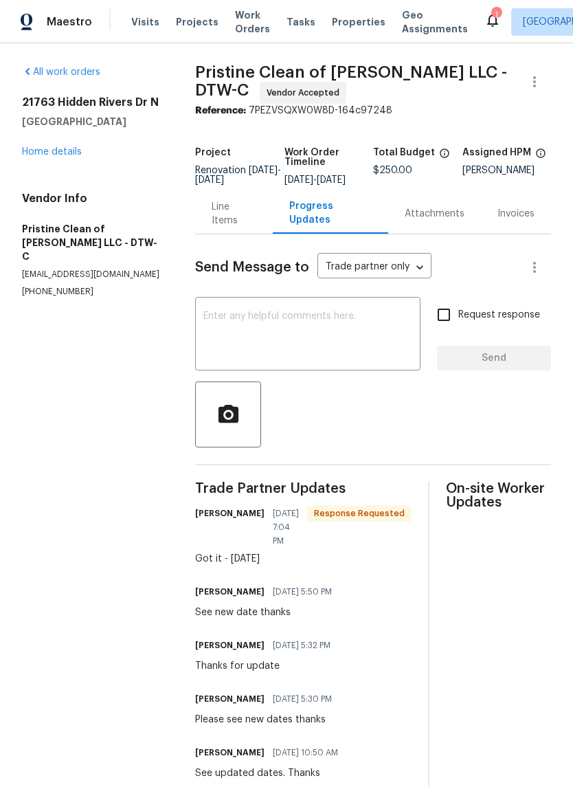
click at [485, 19] on icon at bounding box center [493, 20] width 16 height 16
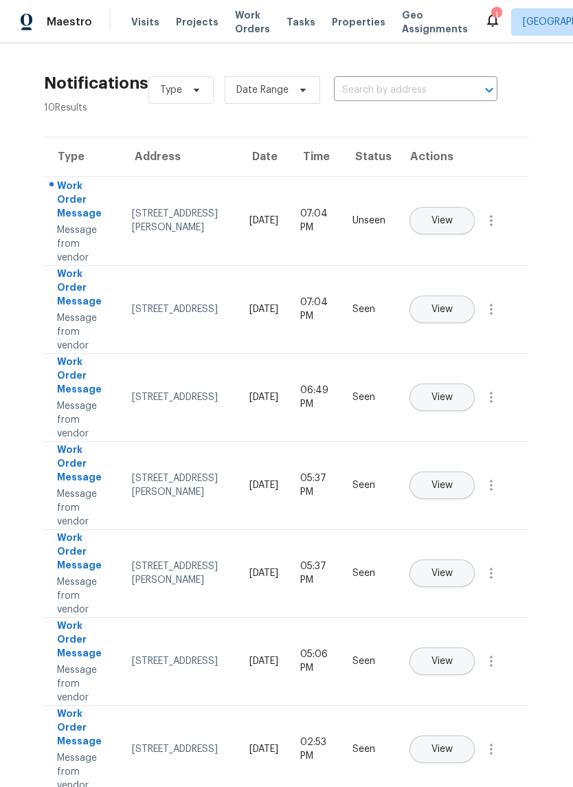
click at [453, 216] on span "View" at bounding box center [442, 221] width 21 height 10
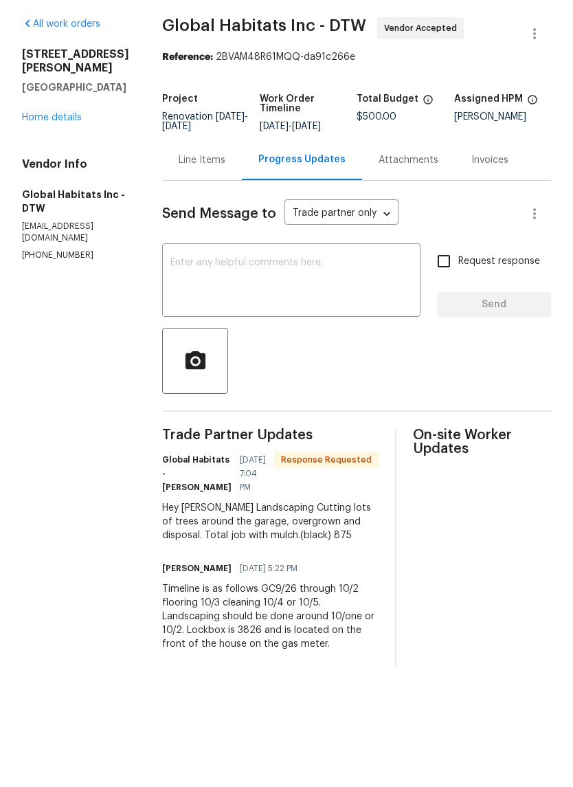
click at [189, 188] on div "Line Items" at bounding box center [202, 208] width 80 height 41
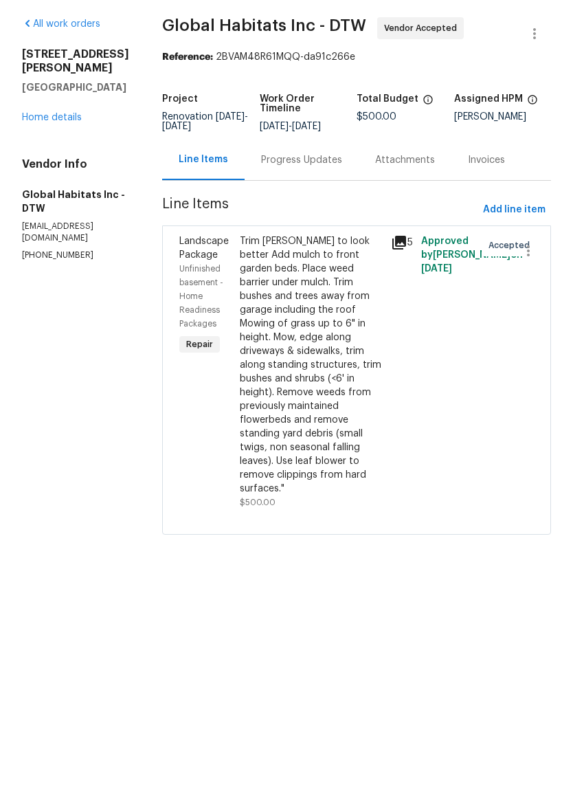
click at [299, 359] on div "Trim bush to look better Add mulch to front garden beds. Place weed barrier und…" at bounding box center [311, 413] width 143 height 261
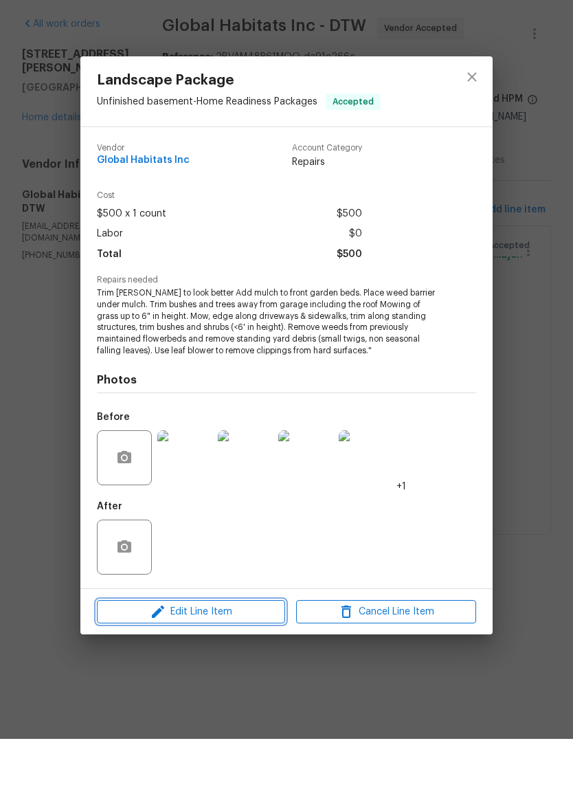
click at [258, 652] on span "Edit Line Item" at bounding box center [191, 660] width 180 height 17
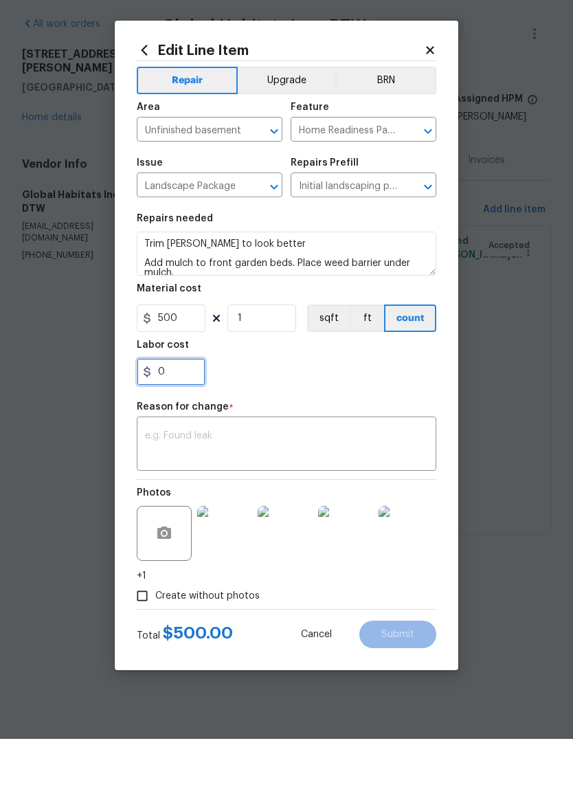
click at [174, 406] on input "0" at bounding box center [171, 419] width 69 height 27
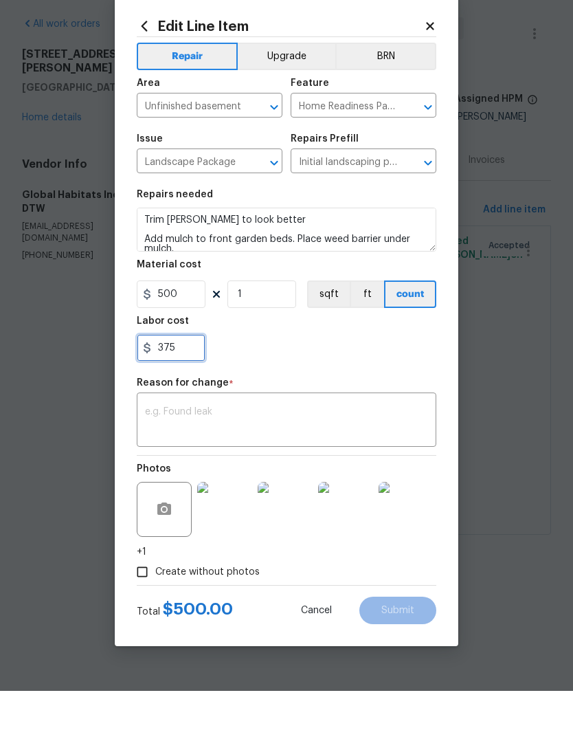
type input "375"
click at [322, 382] on div "375" at bounding box center [287, 395] width 300 height 27
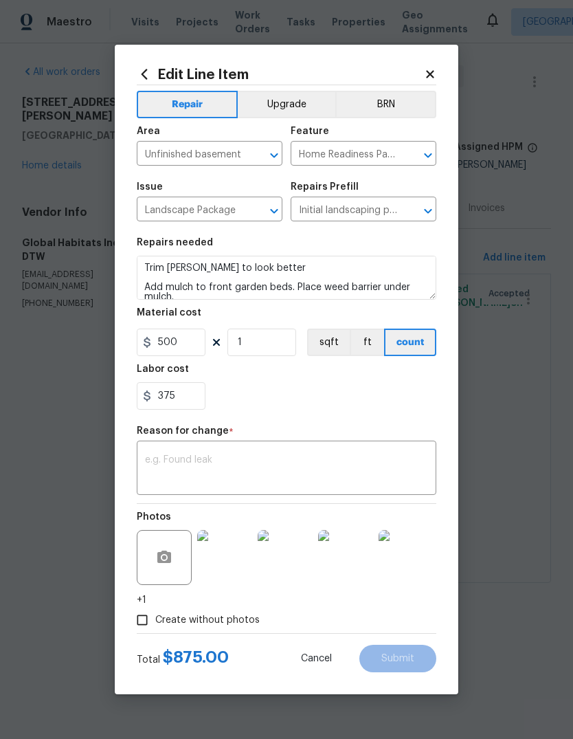
click at [327, 434] on div "Reason for change *" at bounding box center [287, 435] width 300 height 18
click at [335, 466] on textarea at bounding box center [286, 469] width 283 height 29
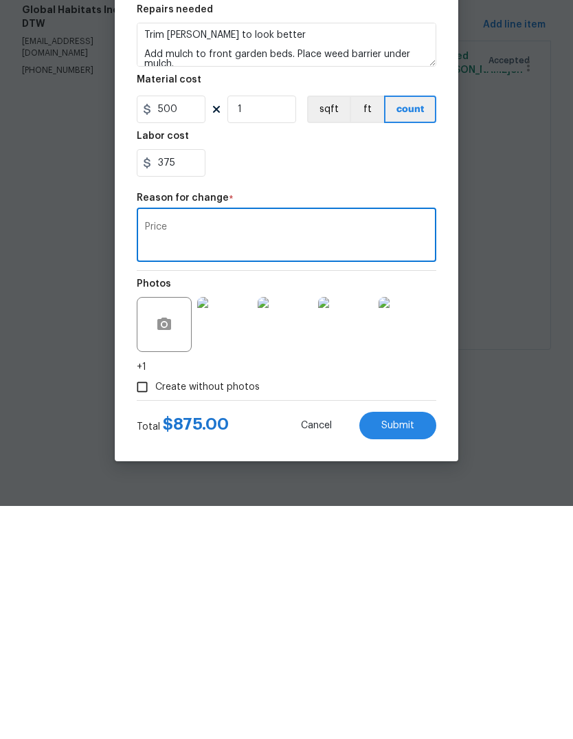
type textarea "Price"
click at [406, 645] on button "Submit" at bounding box center [397, 658] width 77 height 27
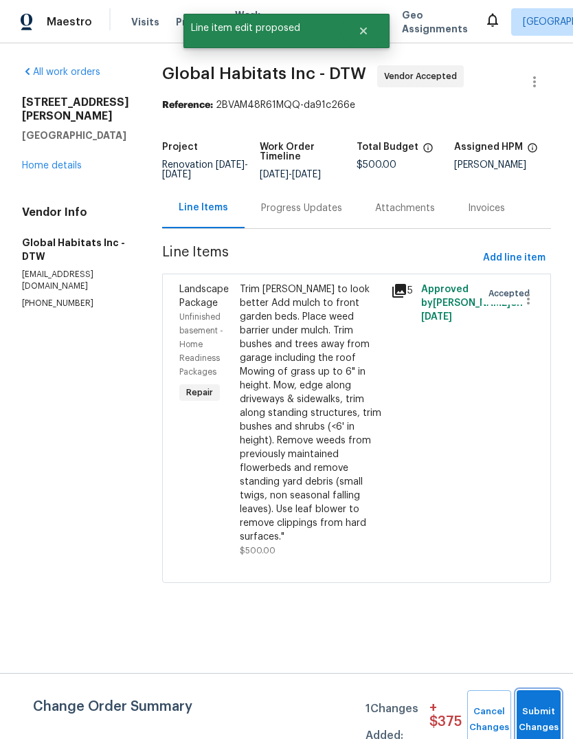
click at [538, 718] on span "Submit Changes" at bounding box center [539, 720] width 30 height 32
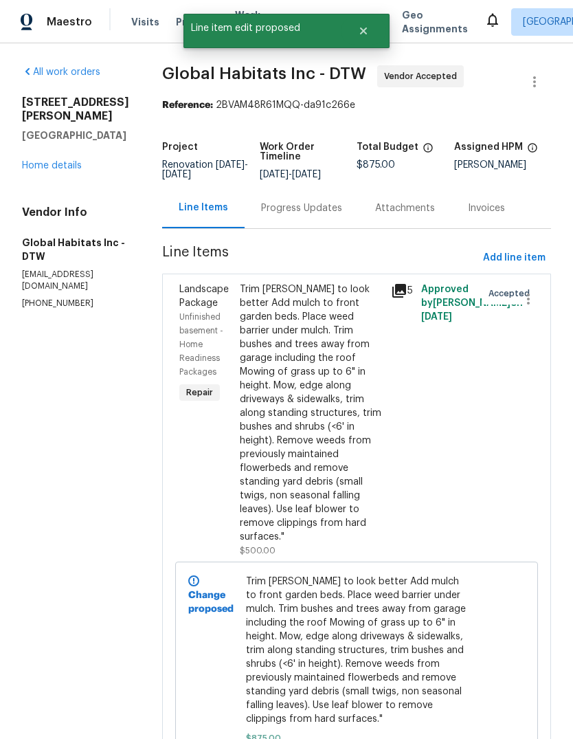
click at [51, 164] on link "Home details" at bounding box center [52, 166] width 60 height 10
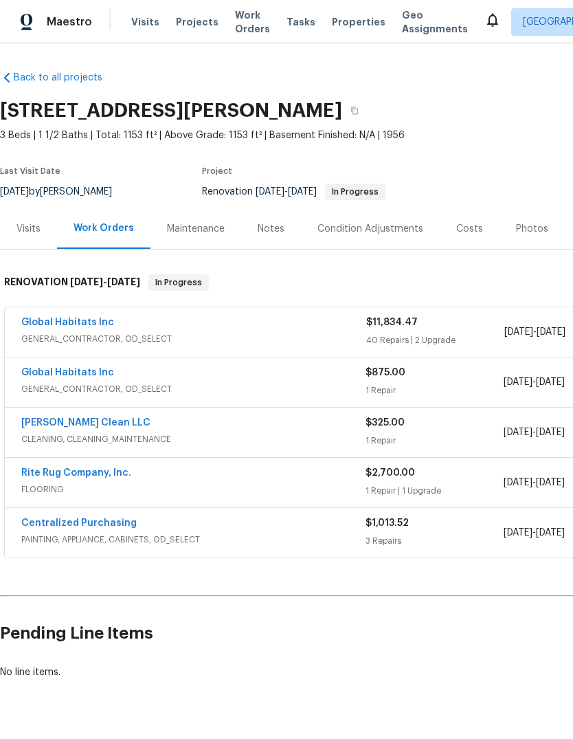
click at [332, 19] on span "Properties" at bounding box center [359, 22] width 54 height 14
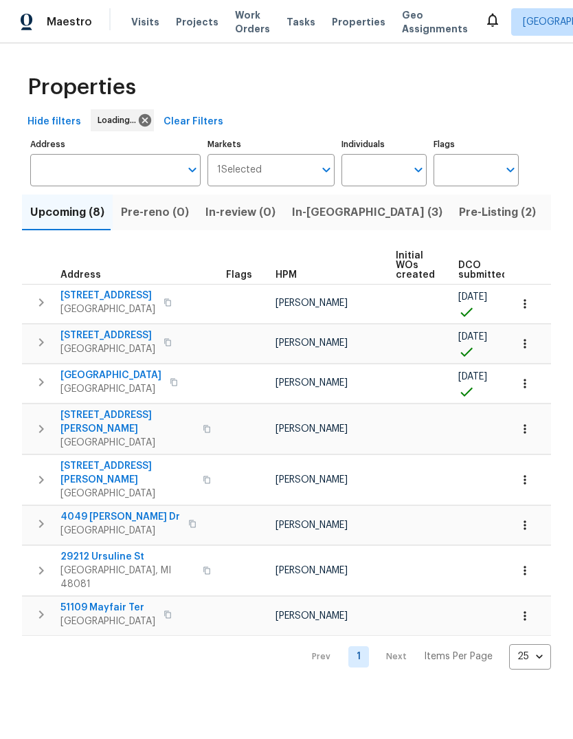
click at [459, 215] on span "Pre-Listing (2)" at bounding box center [497, 212] width 77 height 19
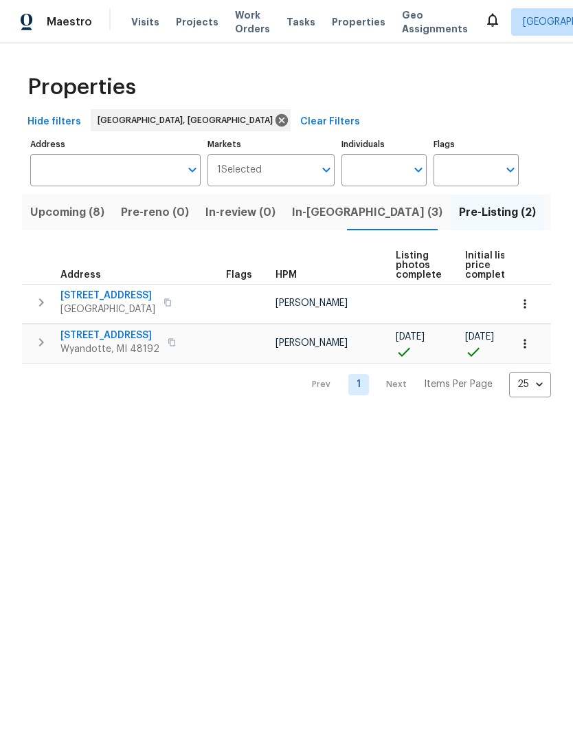
click at [107, 300] on span "14164 Bainbridge St" at bounding box center [107, 296] width 95 height 14
click at [314, 204] on span "In-reno (3)" at bounding box center [367, 212] width 151 height 19
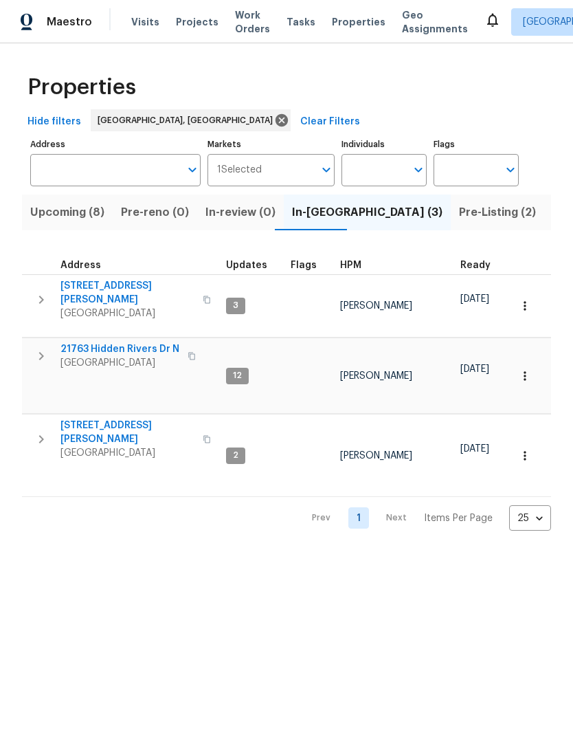
click at [67, 210] on span "Upcoming (8)" at bounding box center [67, 212] width 74 height 19
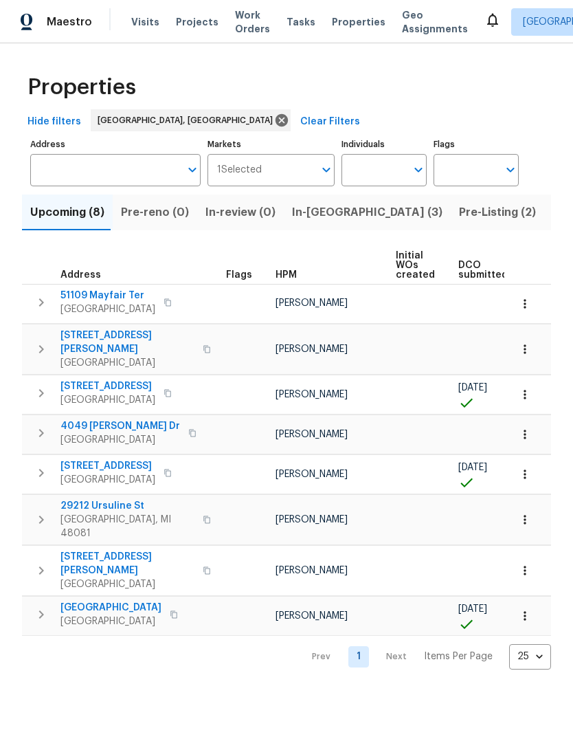
click at [324, 205] on span "In-reno (3)" at bounding box center [367, 212] width 151 height 19
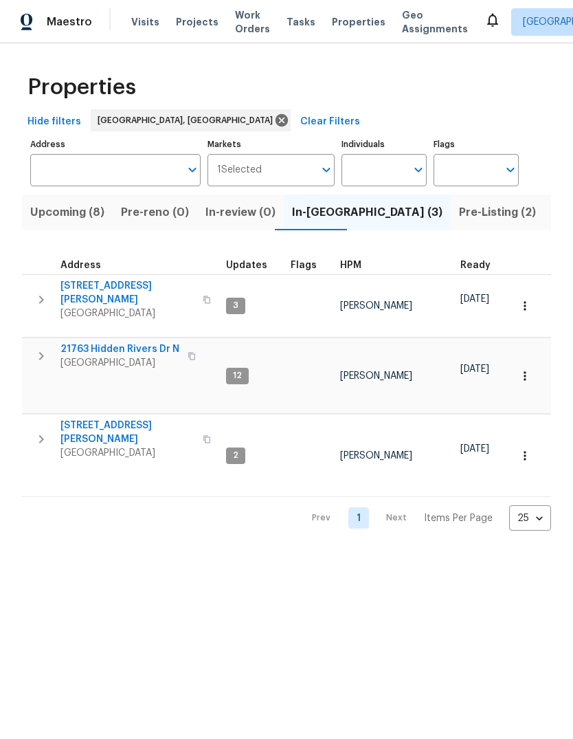
click at [459, 208] on span "Pre-Listing (2)" at bounding box center [497, 212] width 77 height 19
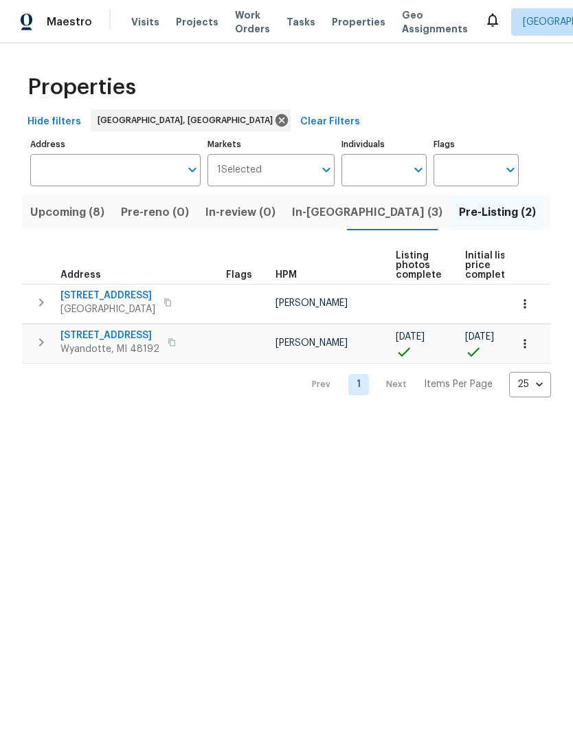
click at [553, 208] on span "Listed (14)" at bounding box center [582, 212] width 58 height 19
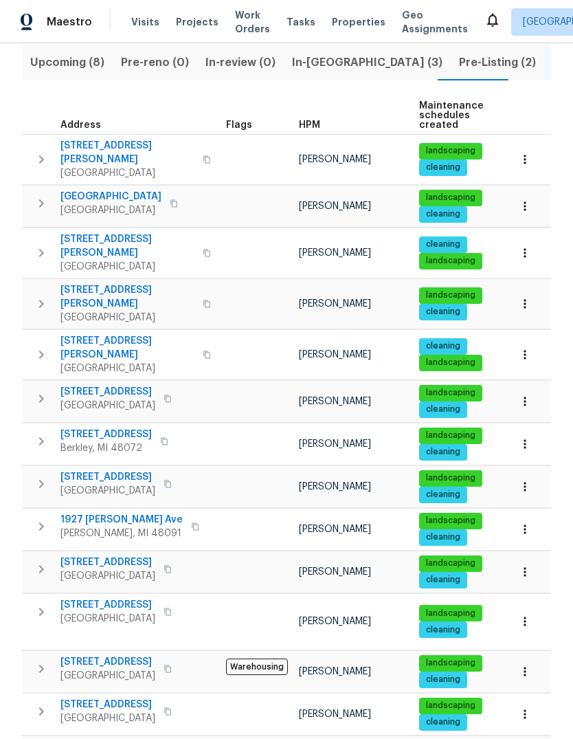
scroll to position [149, 0]
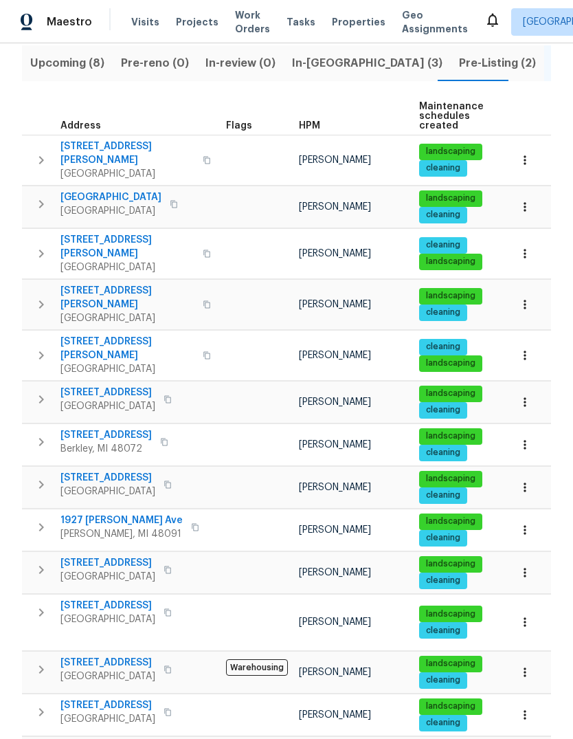
click at [203, 351] on icon "button" at bounding box center [207, 355] width 8 height 8
click at [93, 362] on span "Eastpointe, MI 48021" at bounding box center [127, 369] width 134 height 14
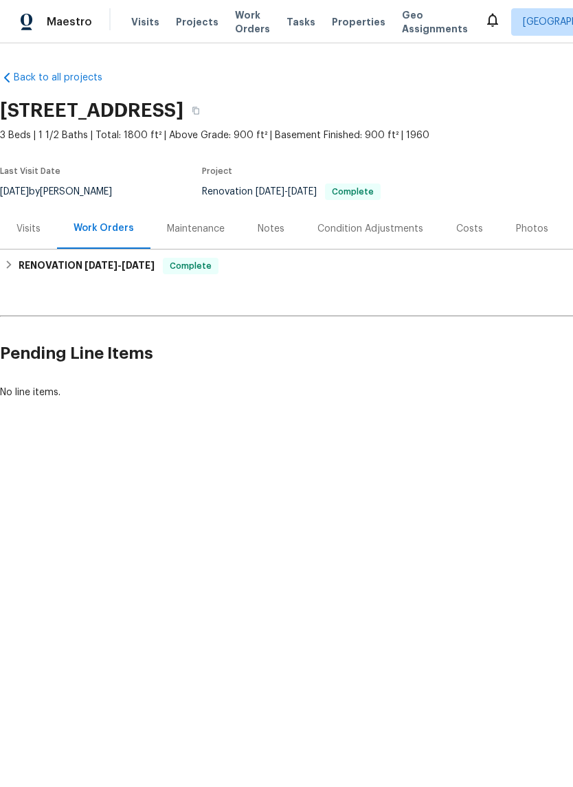
click at [513, 221] on div "Photos" at bounding box center [532, 228] width 65 height 41
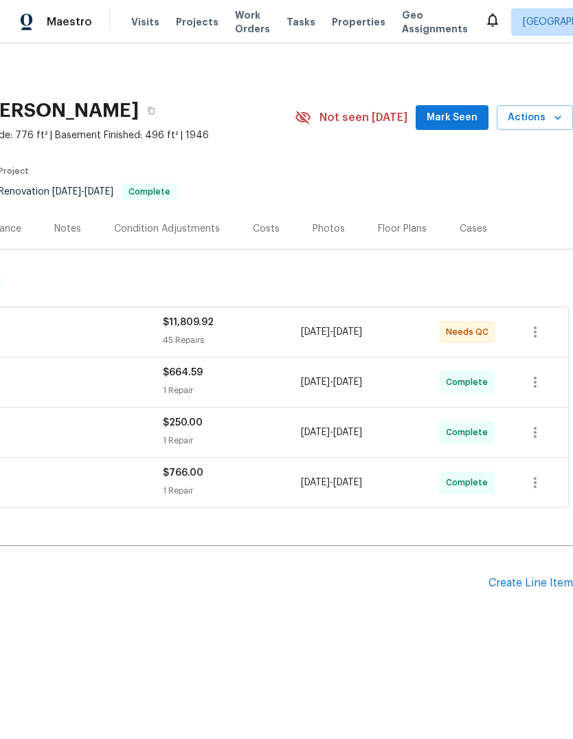
scroll to position [0, 203]
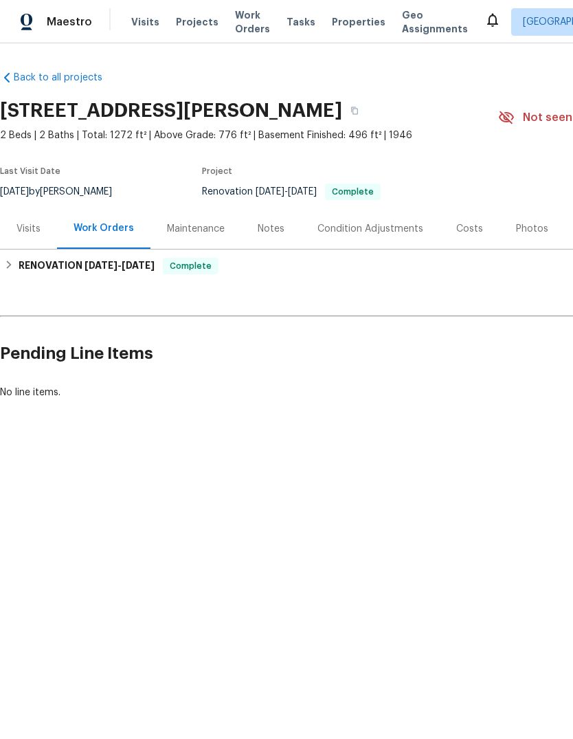
click at [332, 18] on span "Properties" at bounding box center [359, 22] width 54 height 14
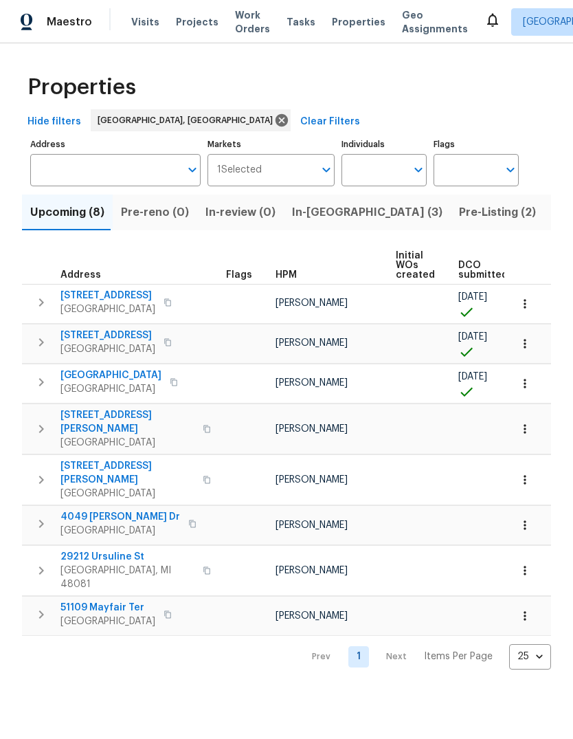
click at [459, 211] on span "Pre-Listing (2)" at bounding box center [497, 212] width 77 height 19
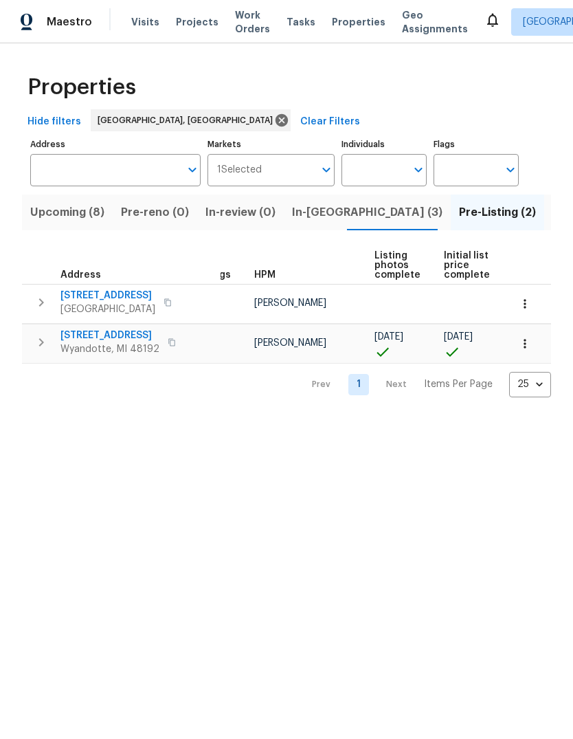
scroll to position [0, 26]
click at [145, 292] on div "14164 Bainbridge St Livonia, MI 48154" at bounding box center [137, 302] width 155 height 27
click at [159, 299] on button "button" at bounding box center [167, 302] width 16 height 19
click at [164, 306] on icon "button" at bounding box center [167, 302] width 7 height 8
